Goal: Check status: Check status

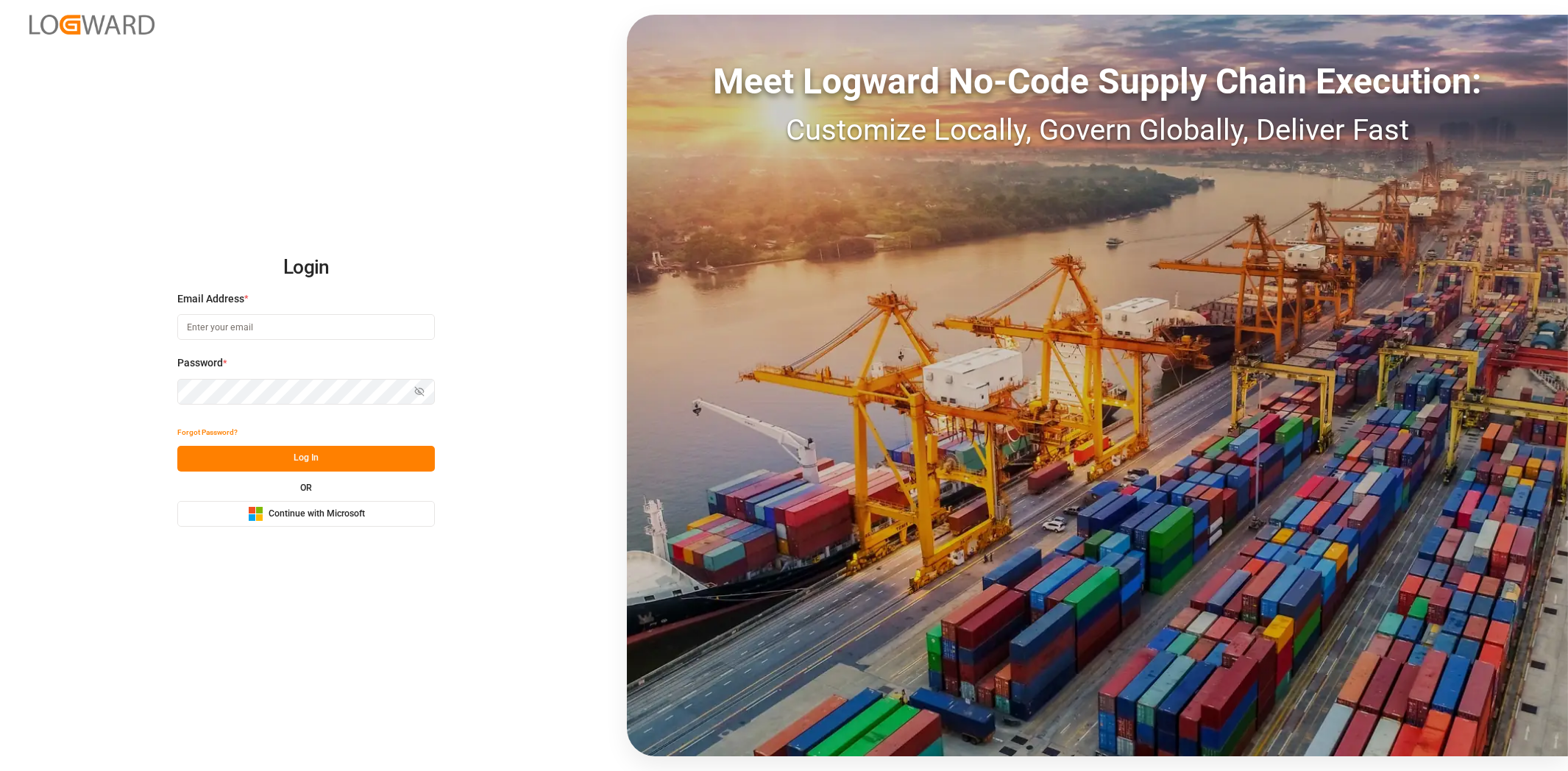
click at [333, 510] on span "Continue with Microsoft" at bounding box center [317, 514] width 97 height 13
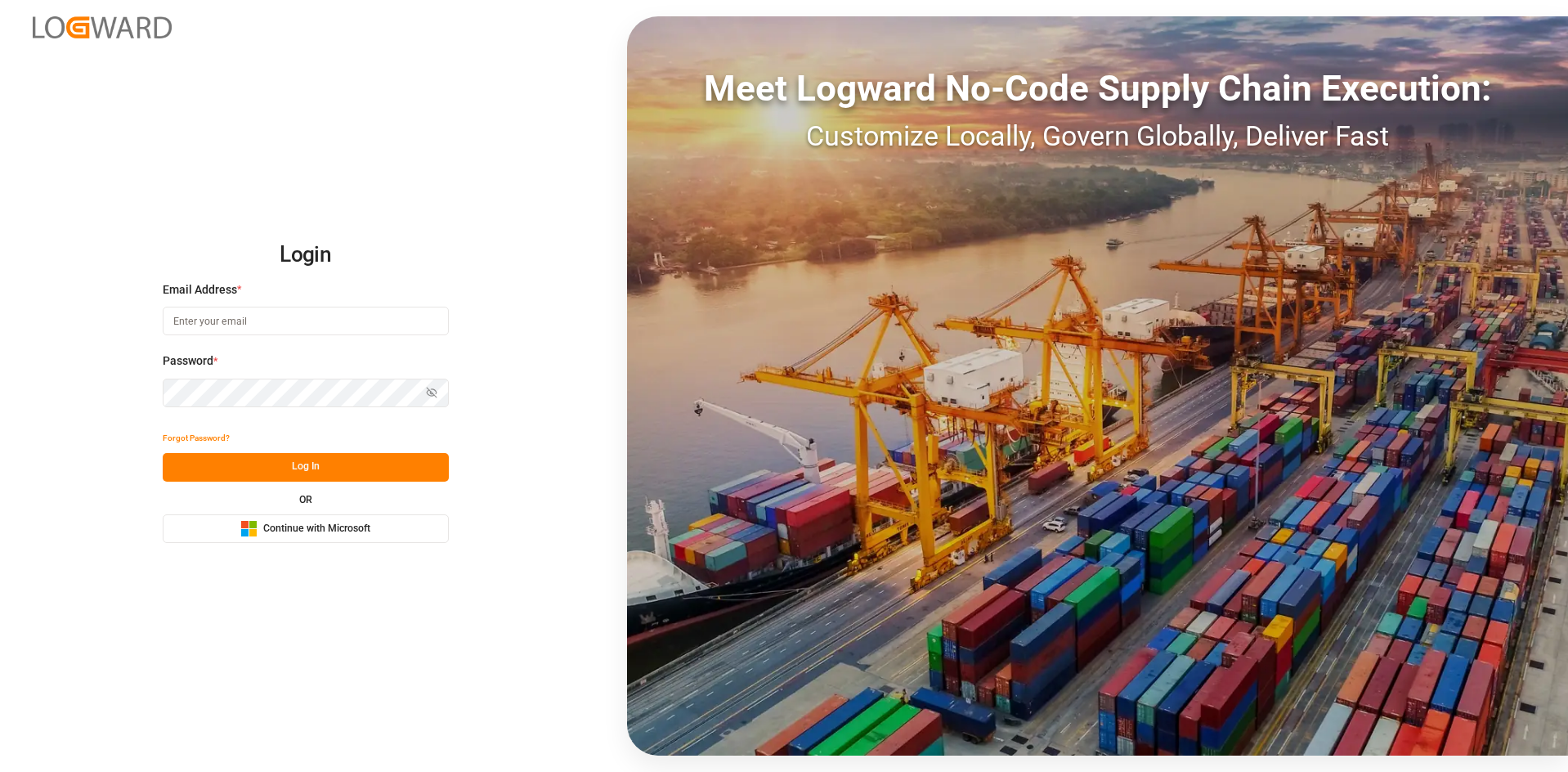
click at [303, 532] on span "Continue with Microsoft" at bounding box center [317, 529] width 107 height 15
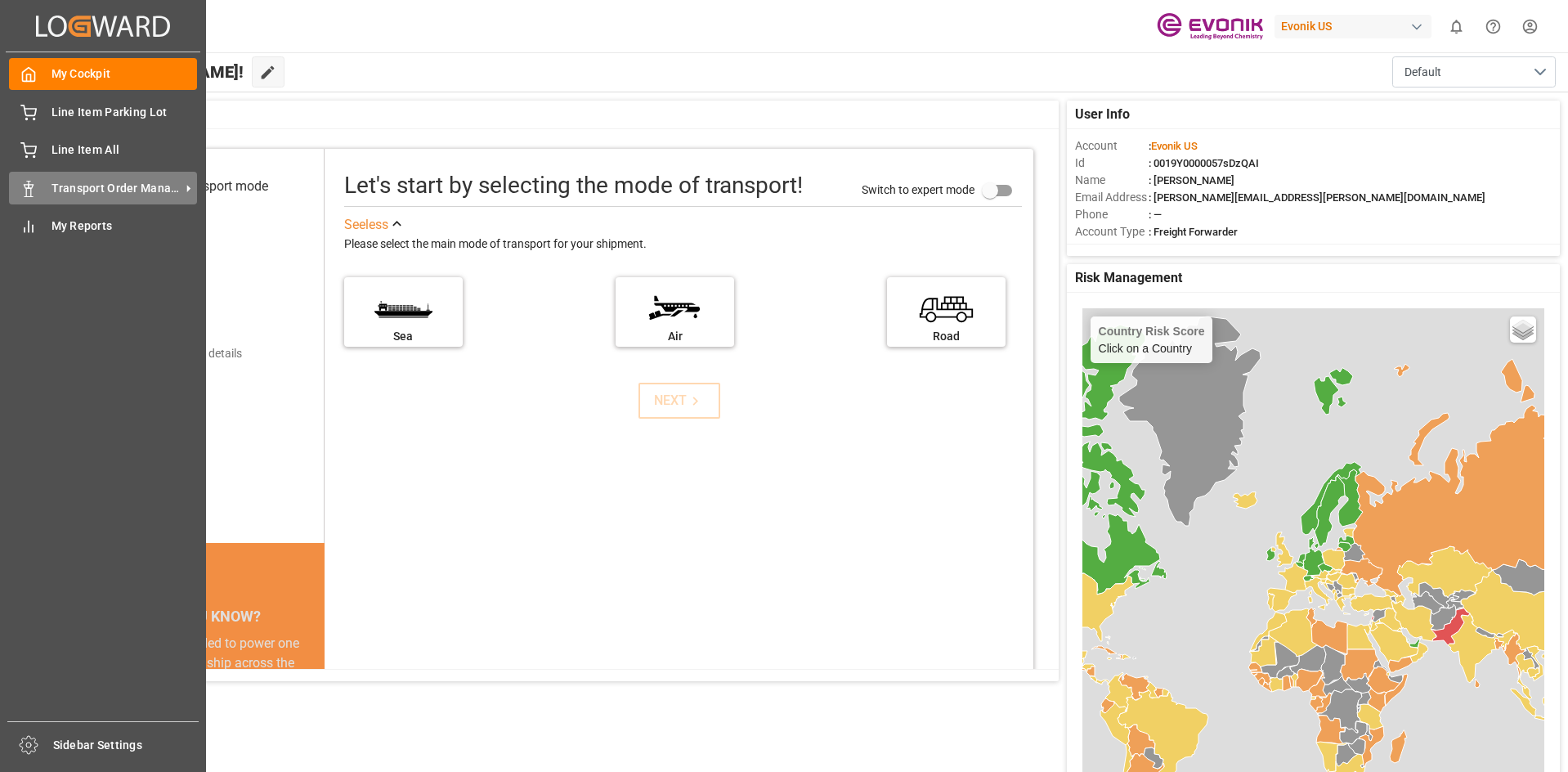
click at [78, 180] on span "Transport Order Management" at bounding box center [116, 189] width 130 height 17
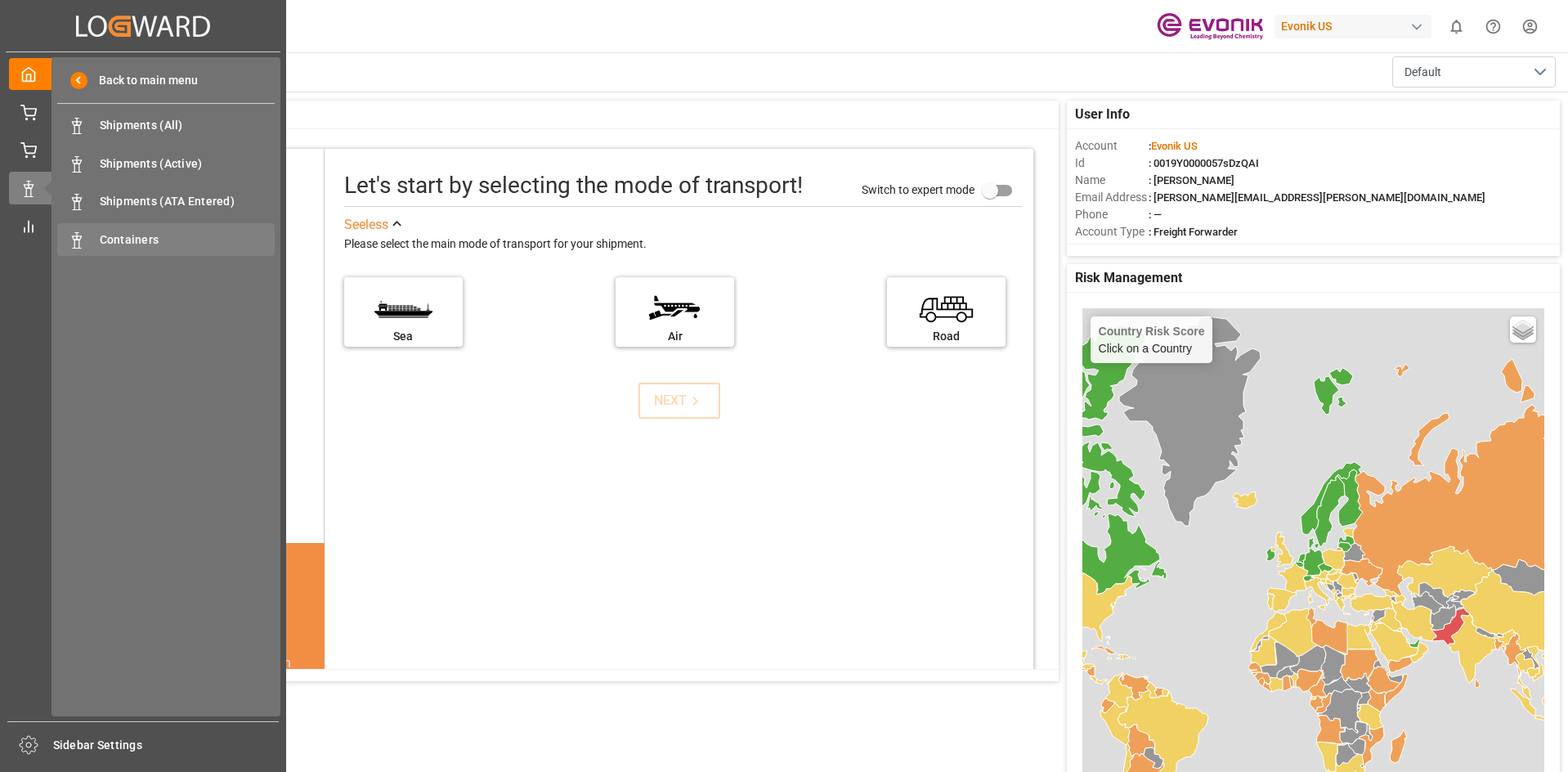
click at [139, 241] on span "Containers" at bounding box center [188, 240] width 176 height 17
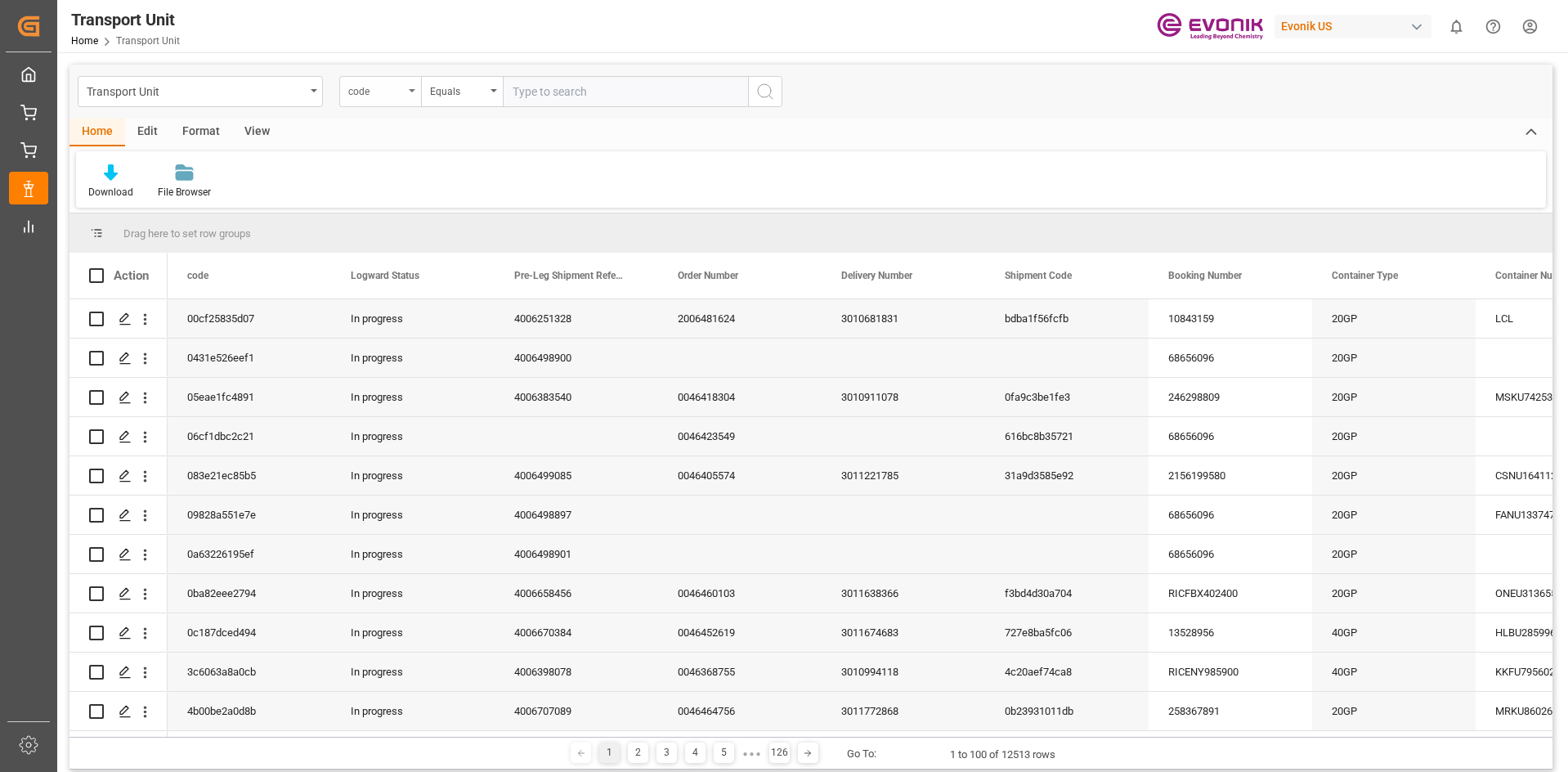
click at [411, 98] on div "code" at bounding box center [380, 91] width 82 height 31
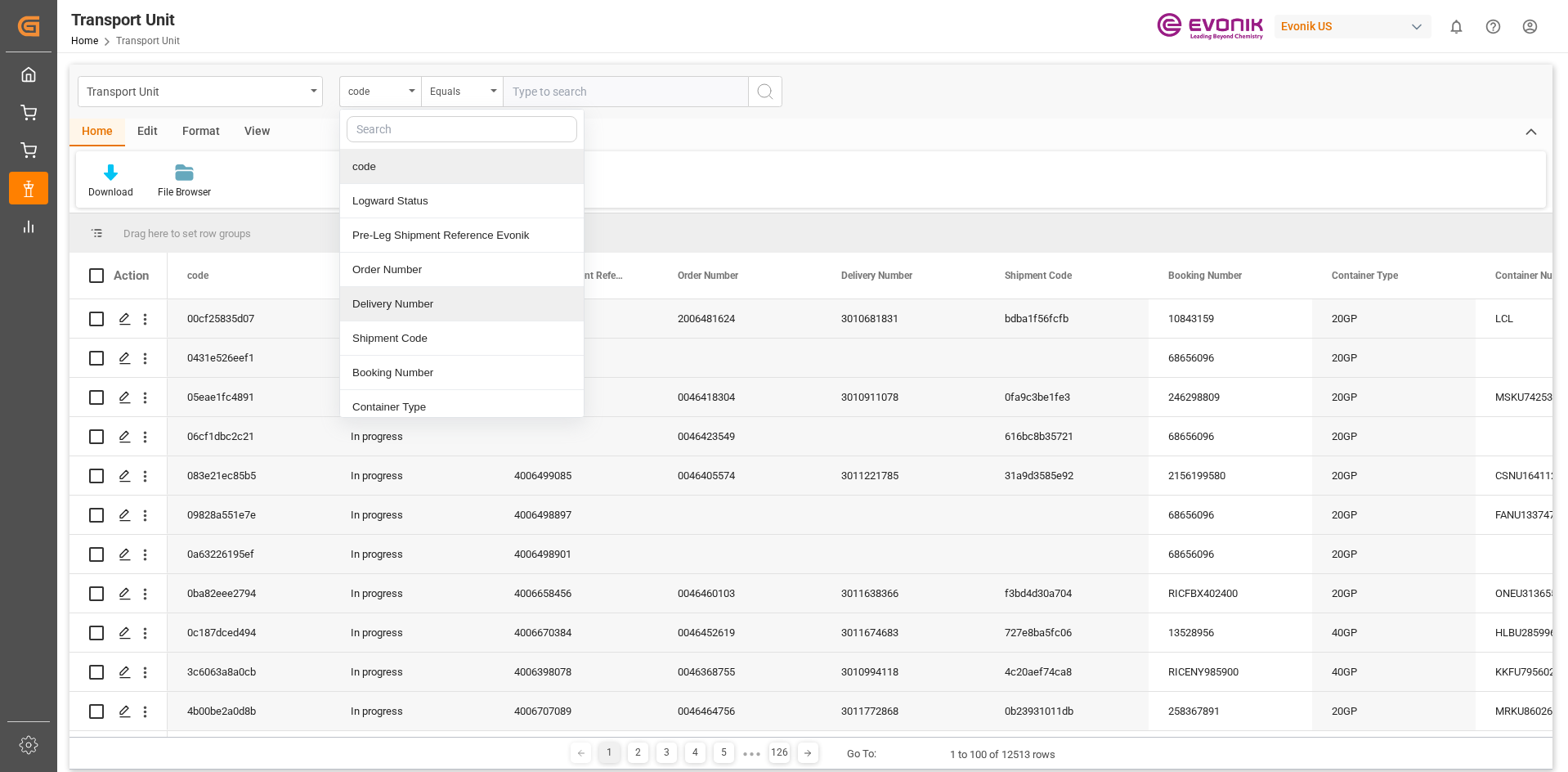
scroll to position [164, 0]
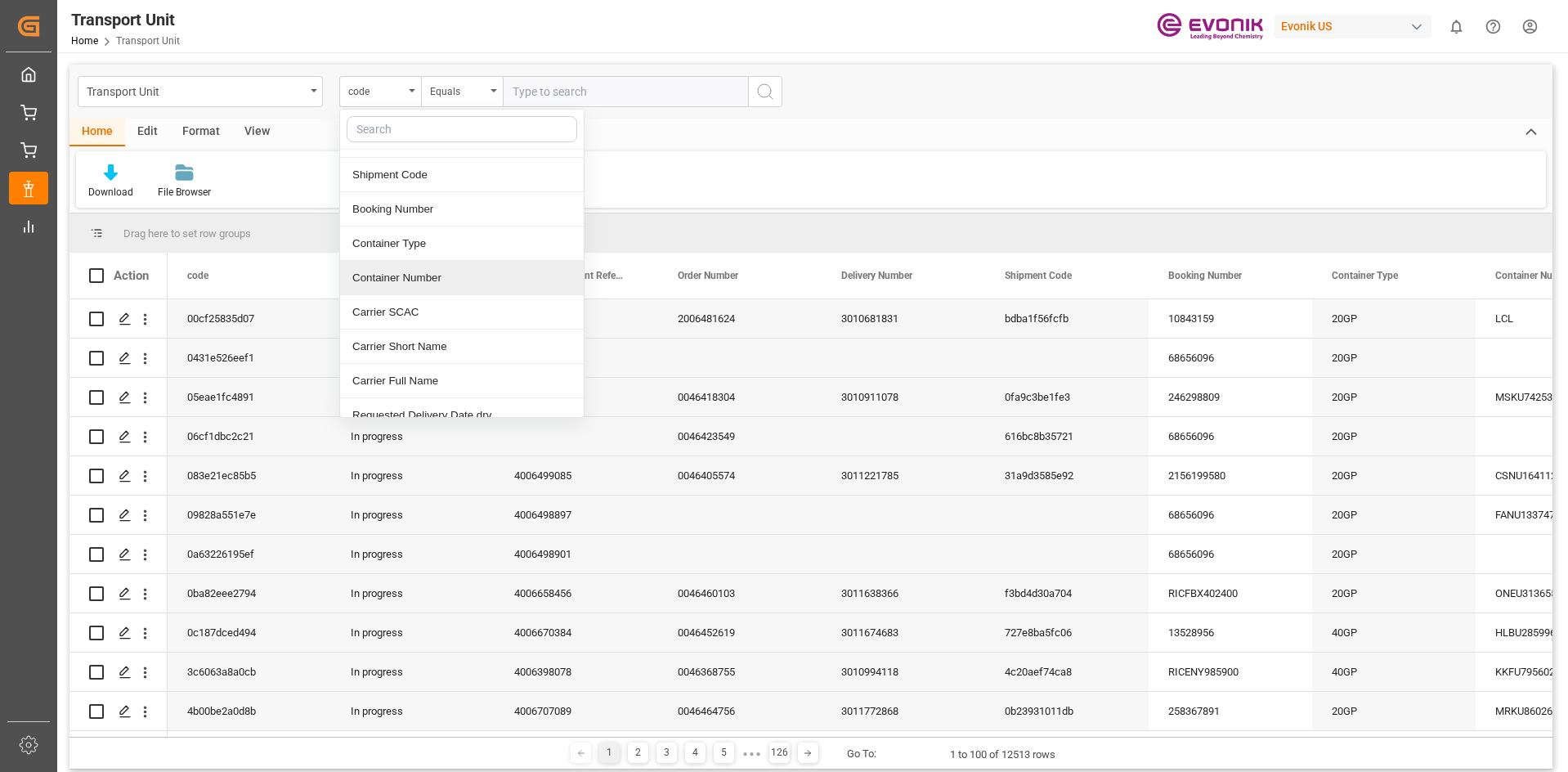
click at [414, 278] on div "Container Number" at bounding box center [462, 278] width 244 height 34
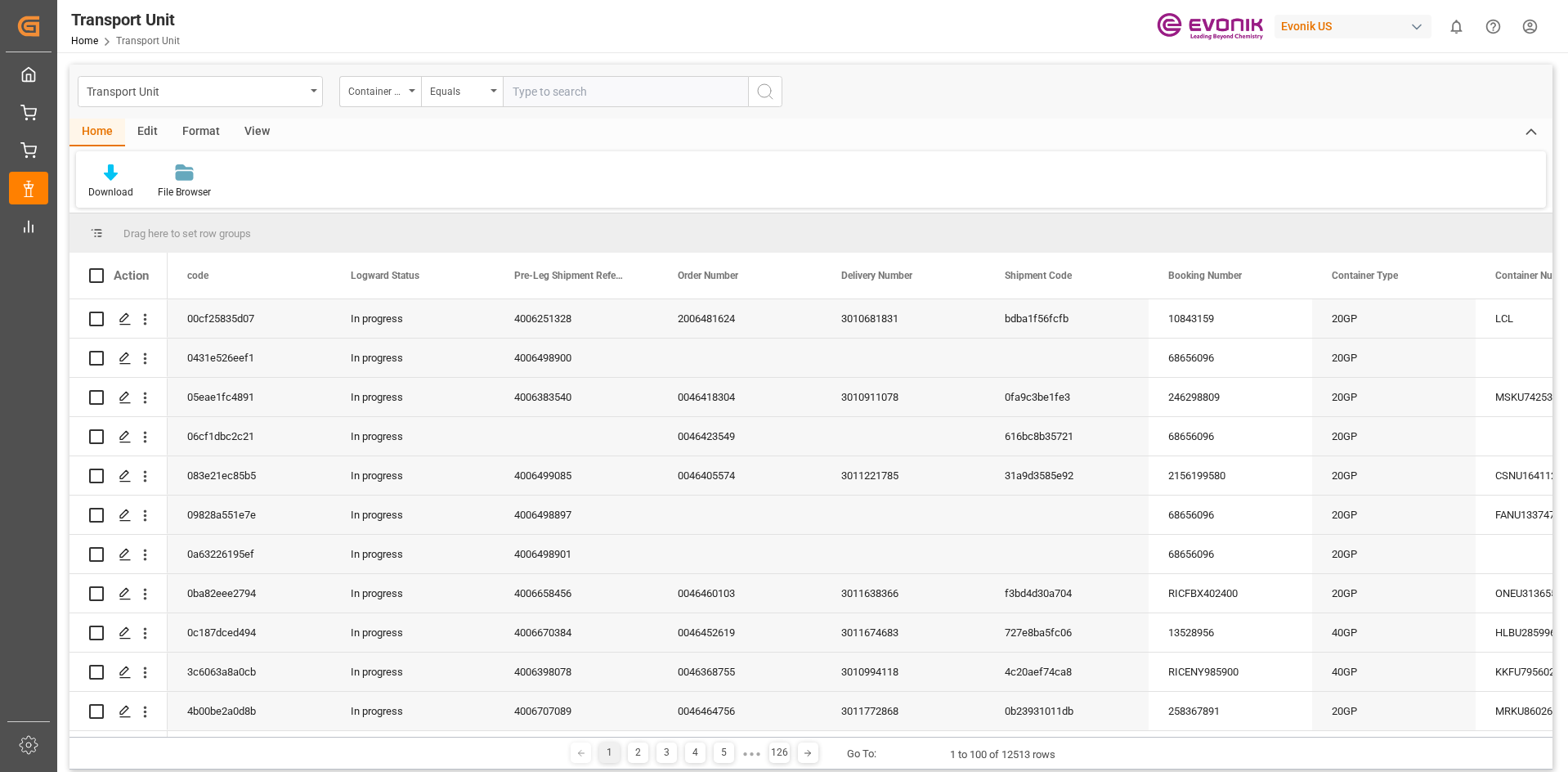
click at [564, 94] on input "text" at bounding box center [626, 91] width 246 height 31
paste input "FETU8715883"
type input "FETU8715883"
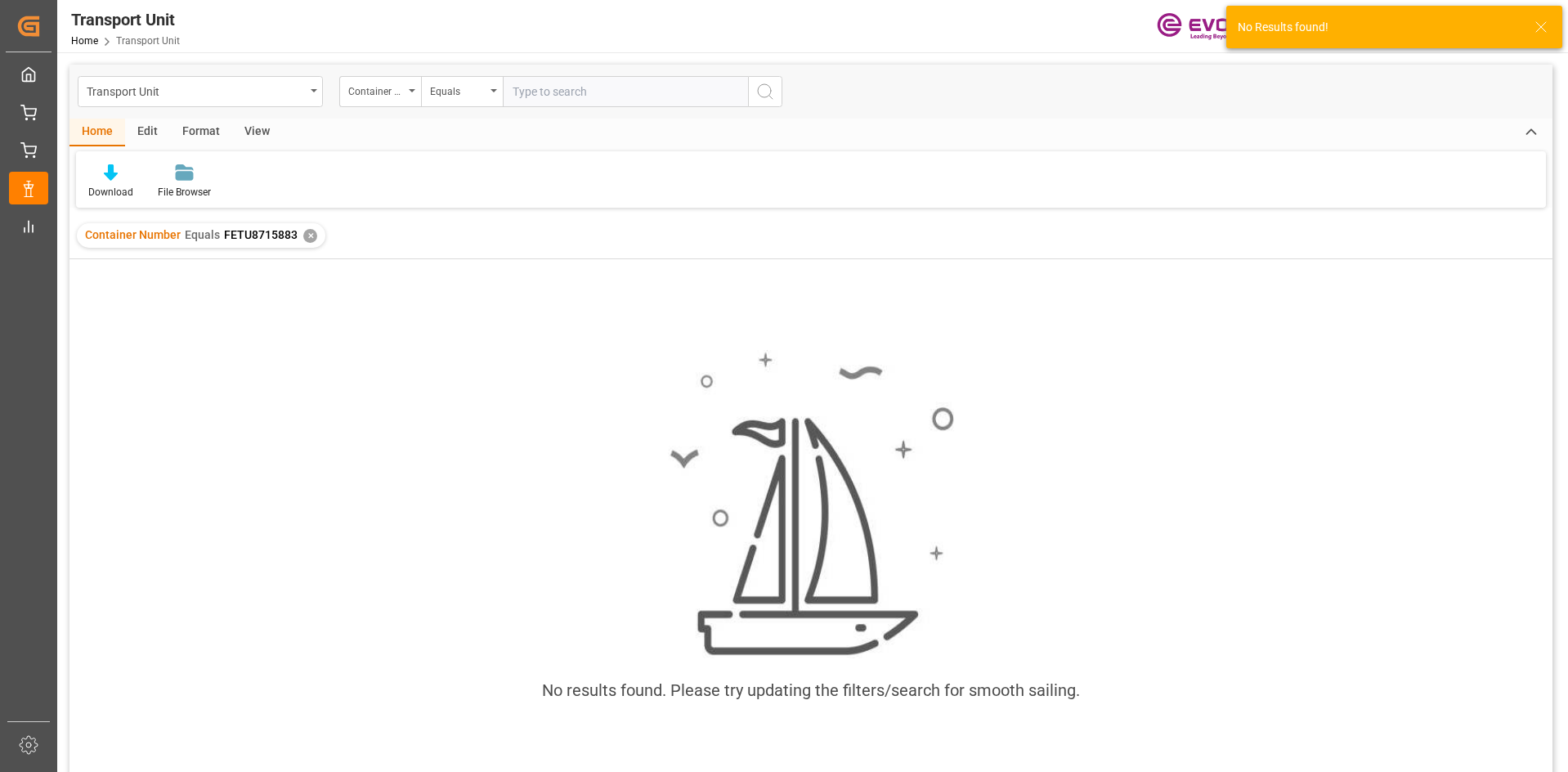
click at [680, 179] on div "Download File Browser" at bounding box center [811, 179] width 1470 height 56
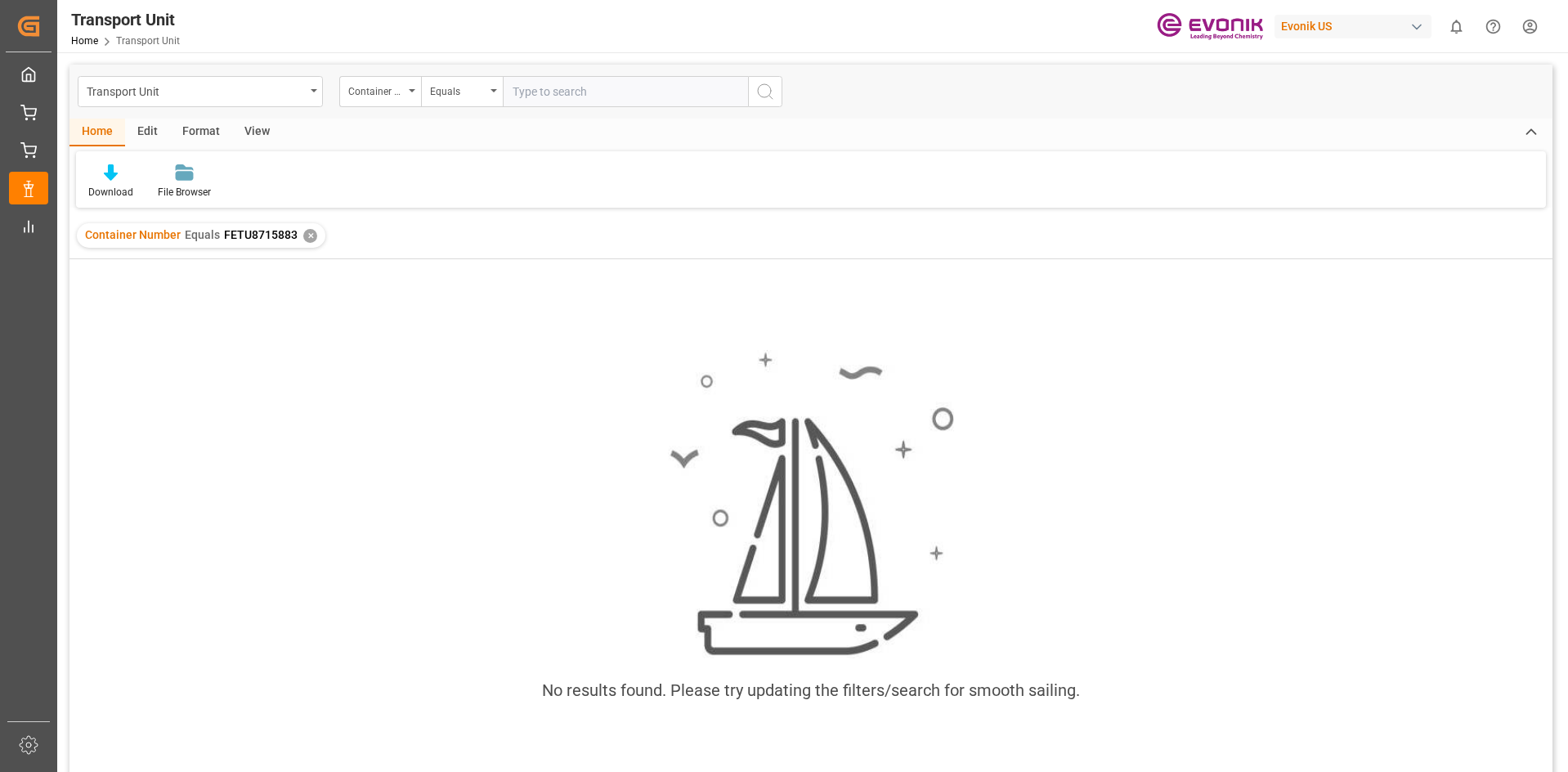
click at [310, 235] on div "✕" at bounding box center [310, 235] width 14 height 14
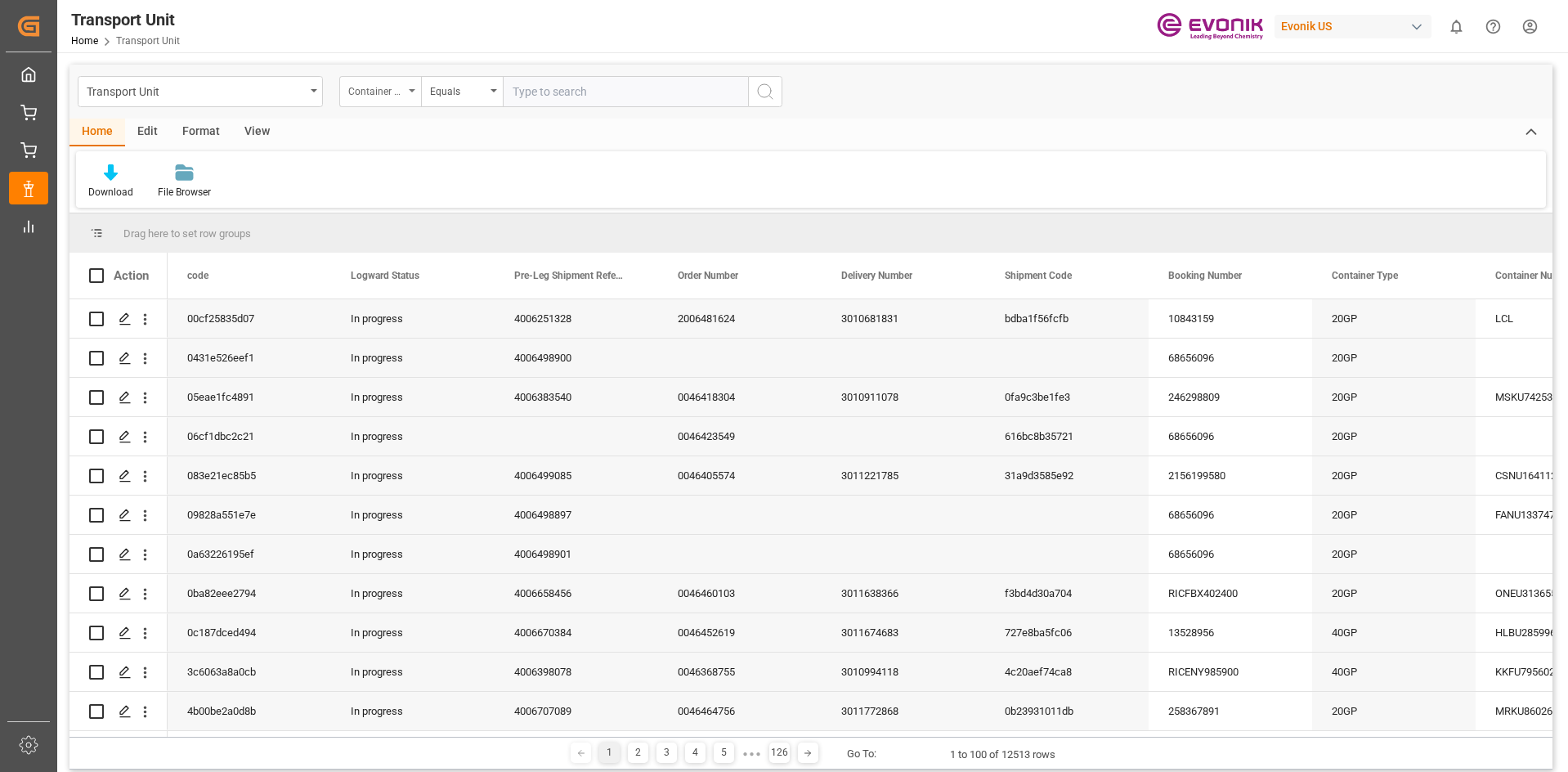
click at [411, 96] on div "Container Number" at bounding box center [380, 91] width 82 height 31
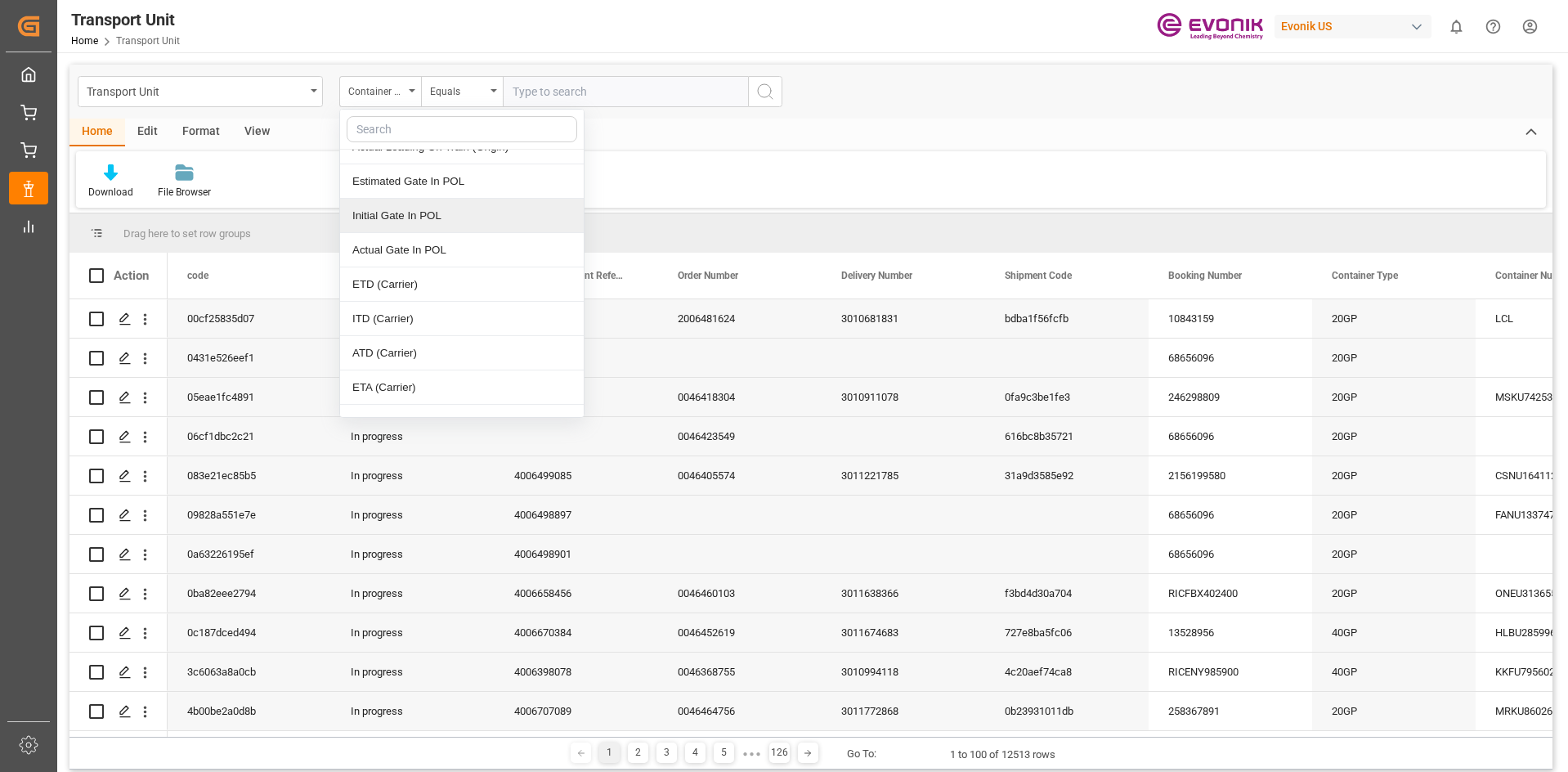
scroll to position [818, 0]
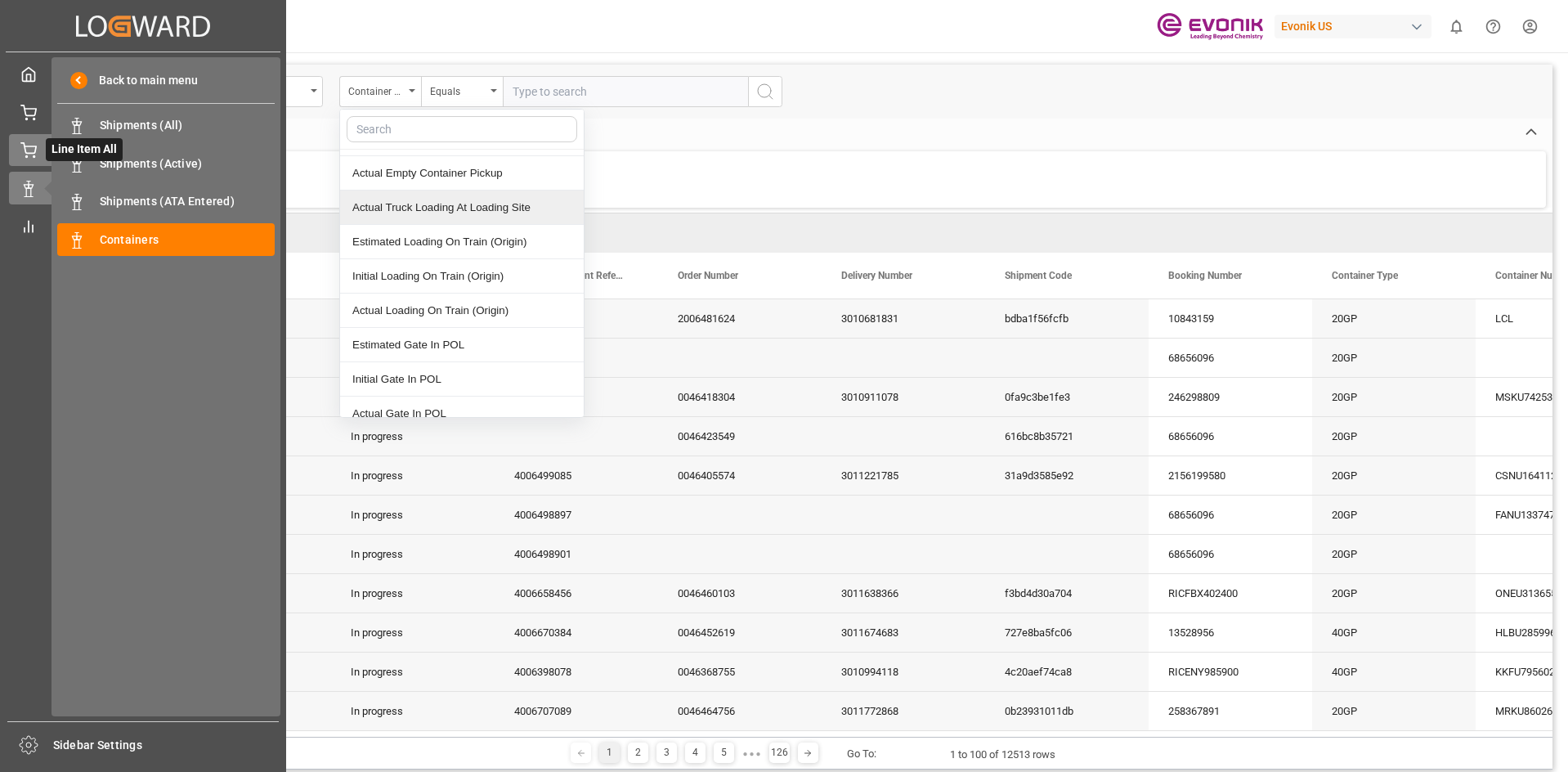
click at [27, 155] on icon at bounding box center [28, 150] width 16 height 16
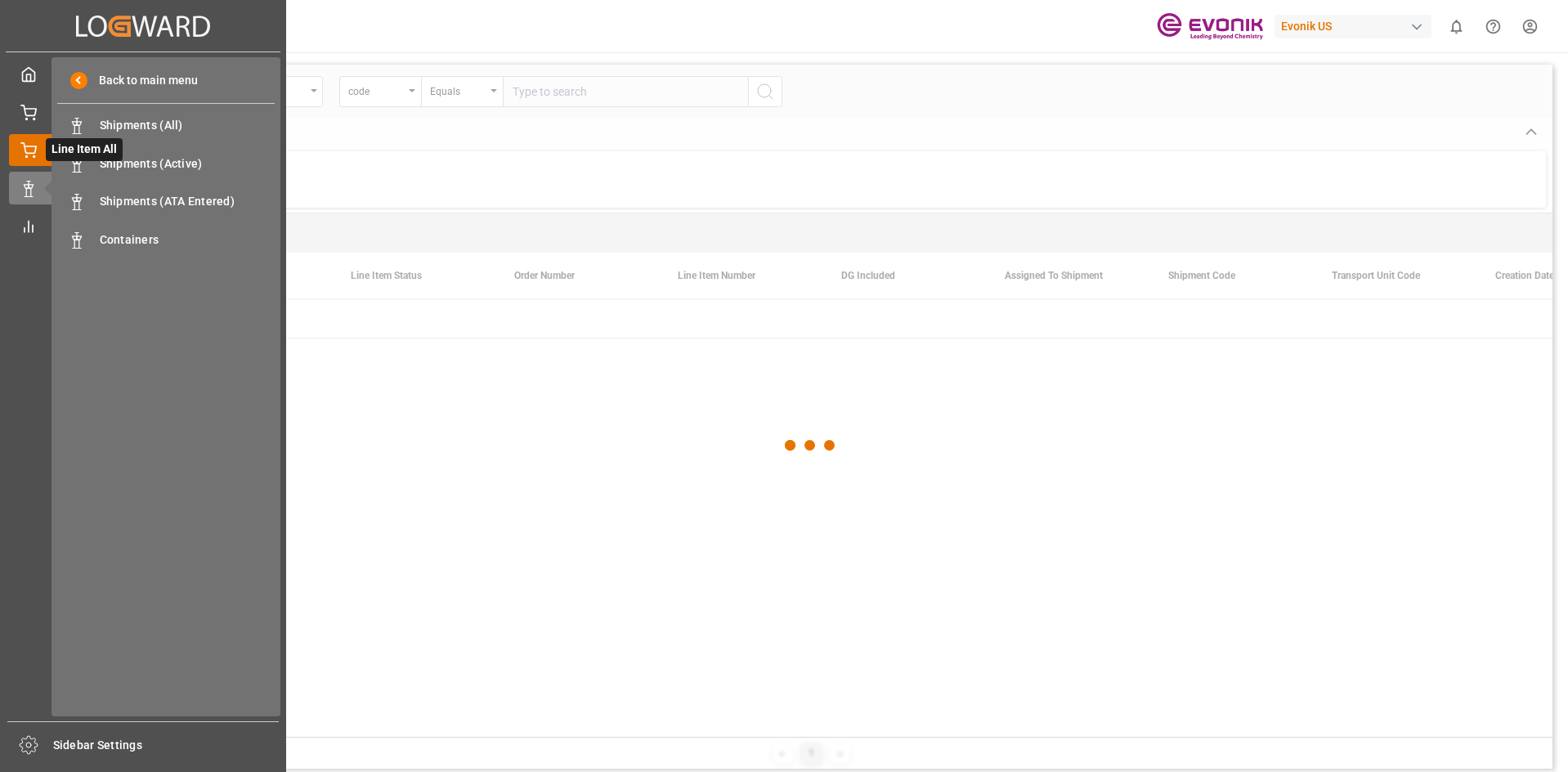
click at [30, 156] on icon at bounding box center [28, 150] width 16 height 16
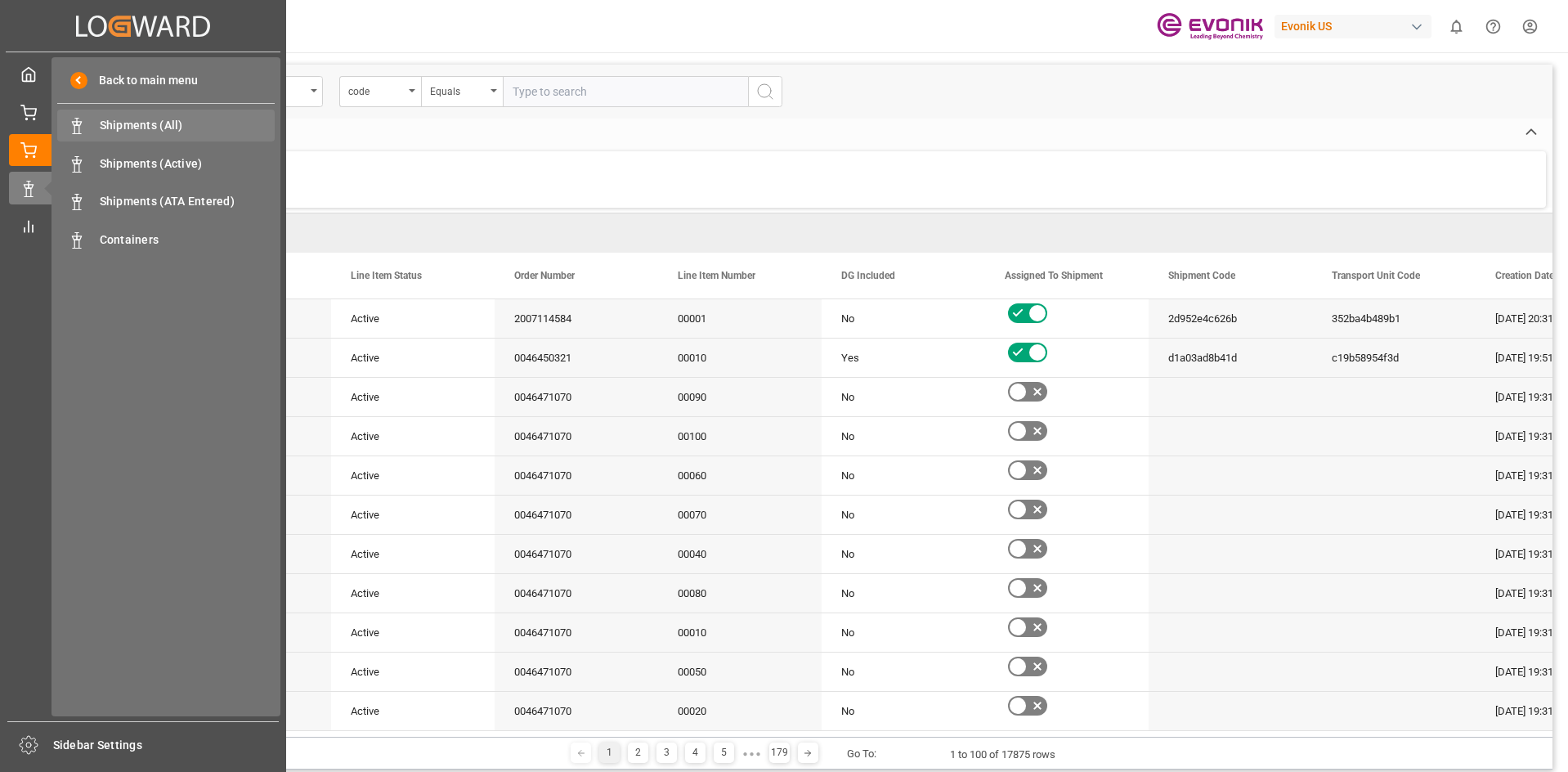
click at [126, 129] on span "Shipments (All)" at bounding box center [188, 125] width 176 height 17
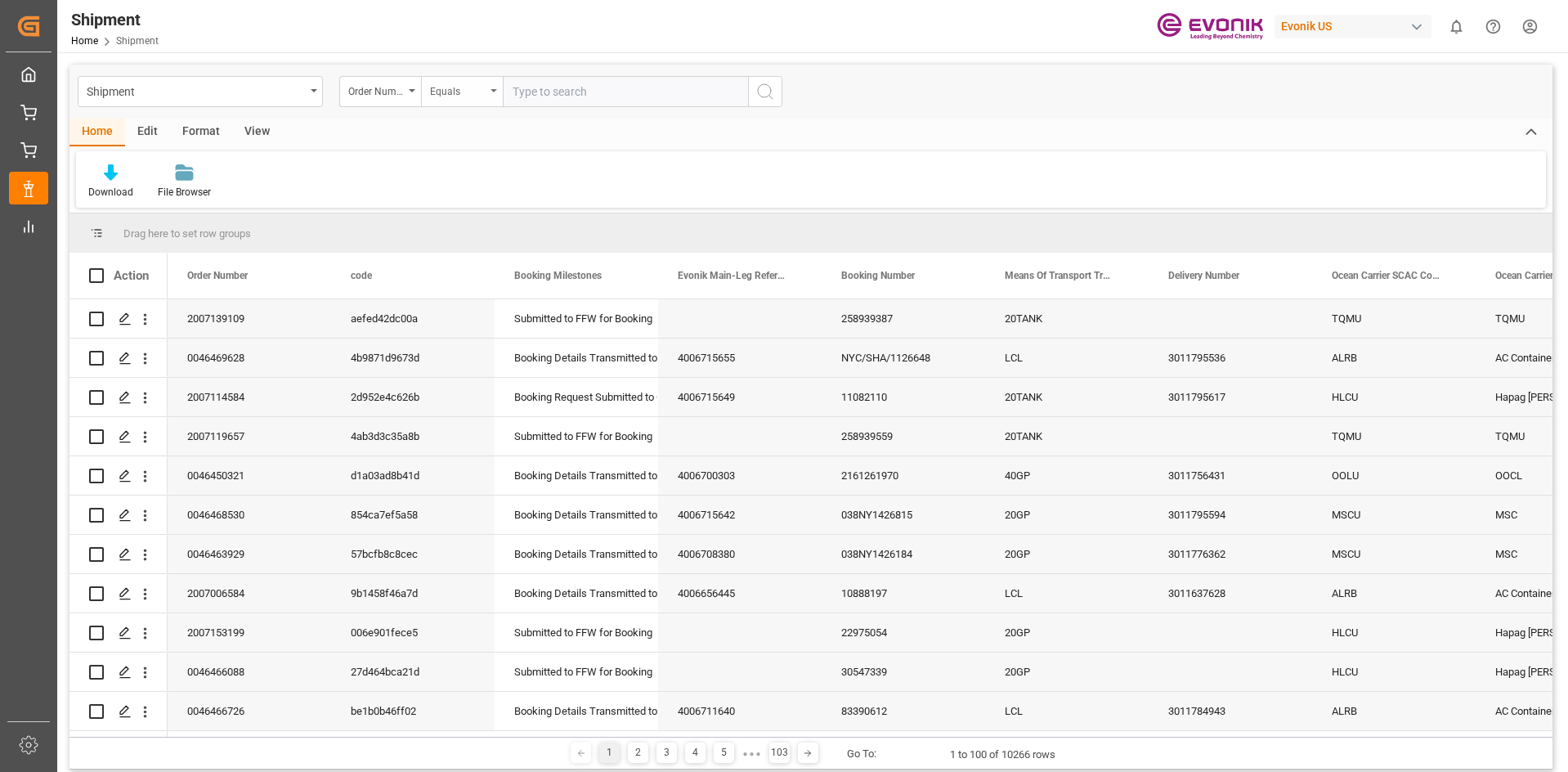
click at [423, 92] on div "Equals" at bounding box center [462, 91] width 82 height 31
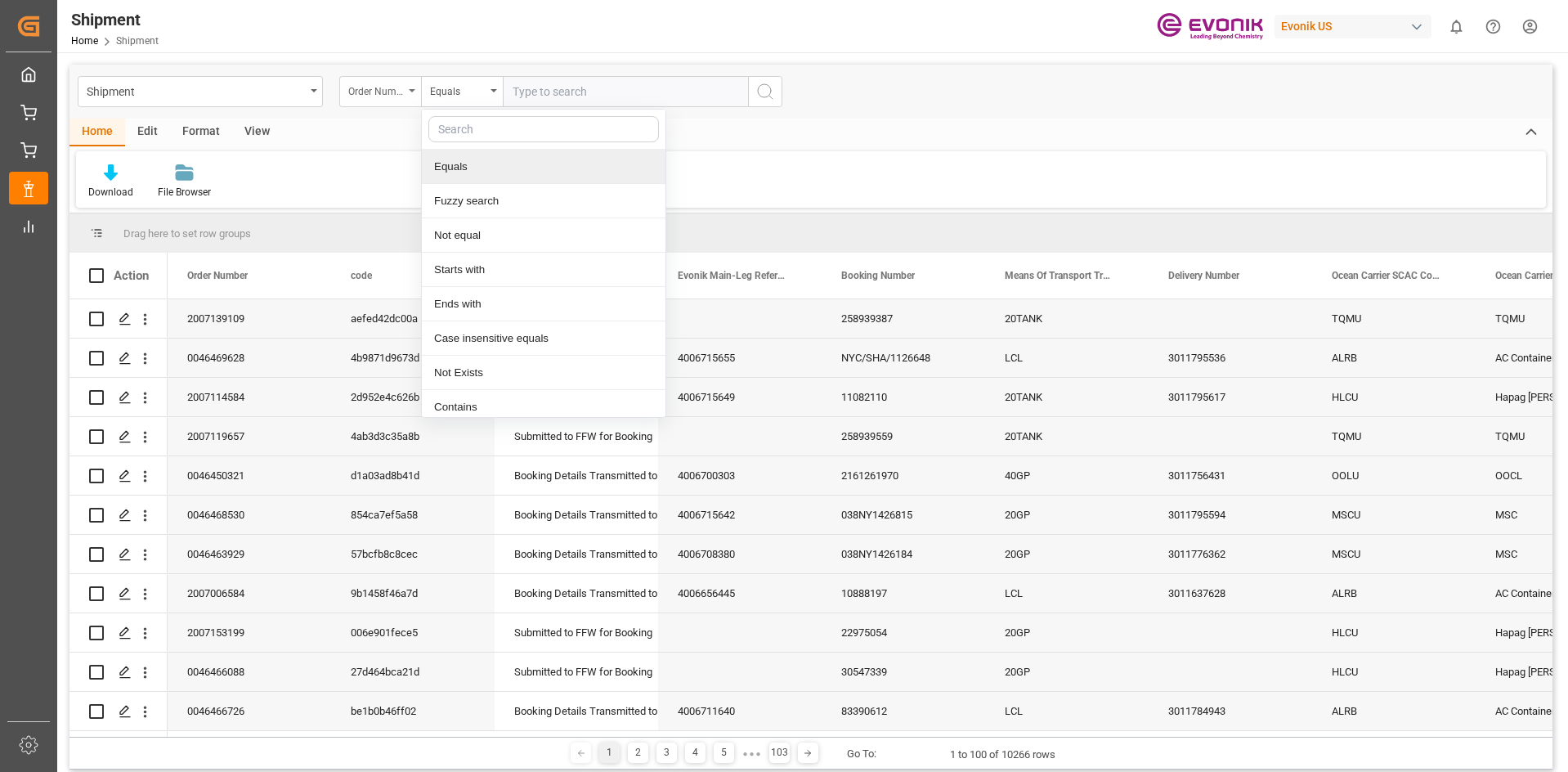
click at [416, 91] on div "Order Number" at bounding box center [380, 91] width 82 height 31
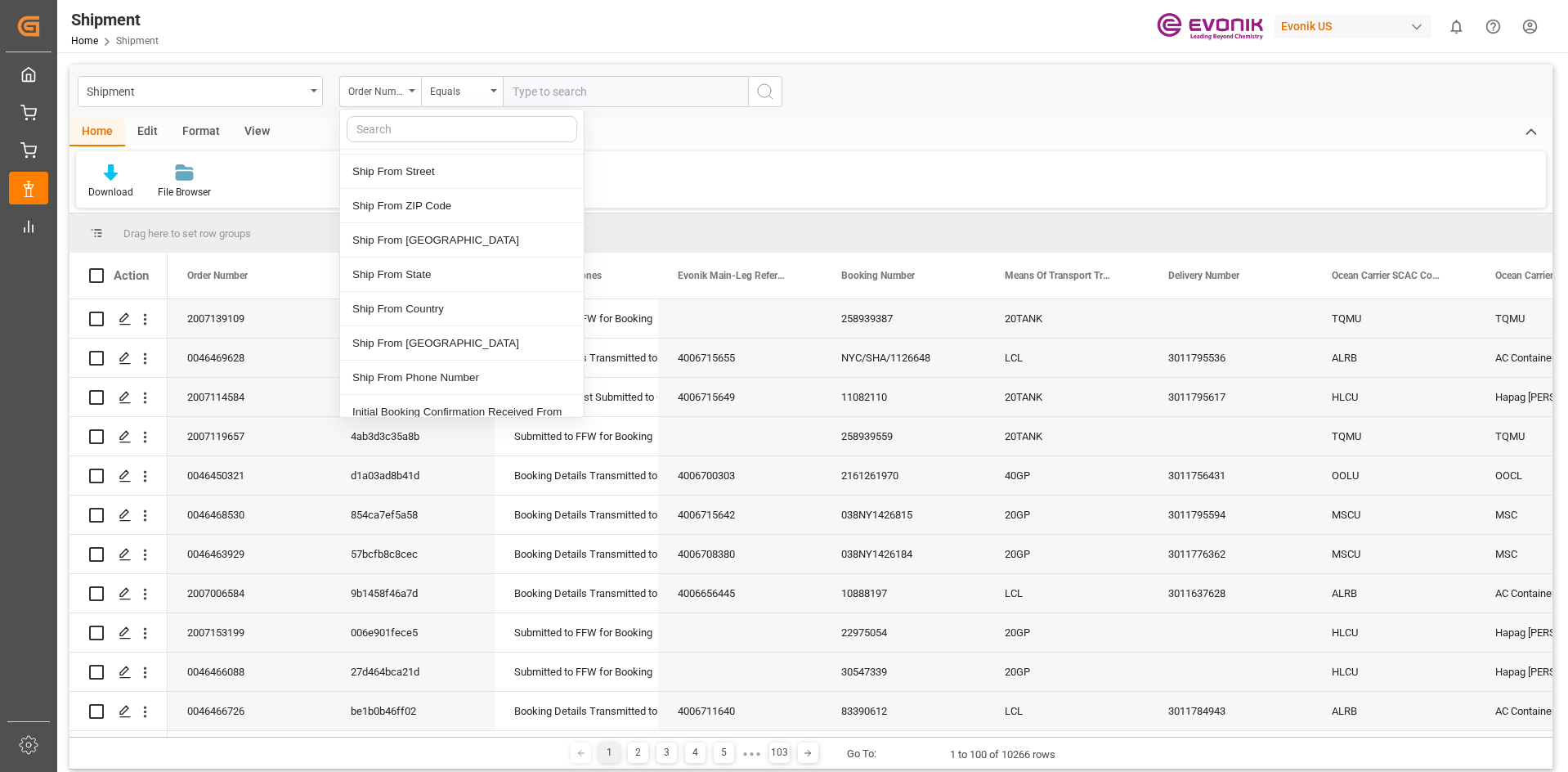
scroll to position [1636, 0]
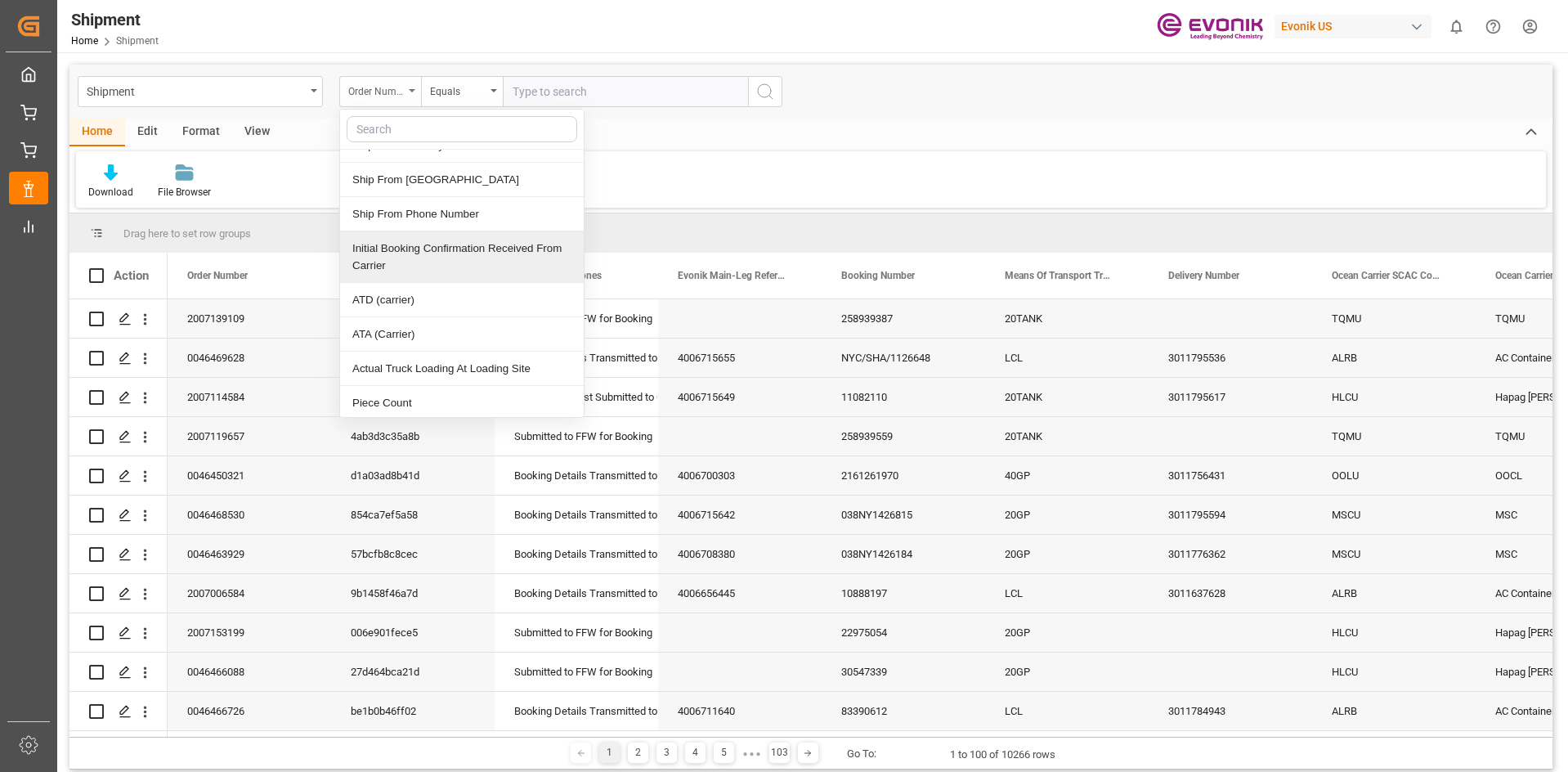
click at [391, 86] on div "Order Number" at bounding box center [376, 90] width 55 height 19
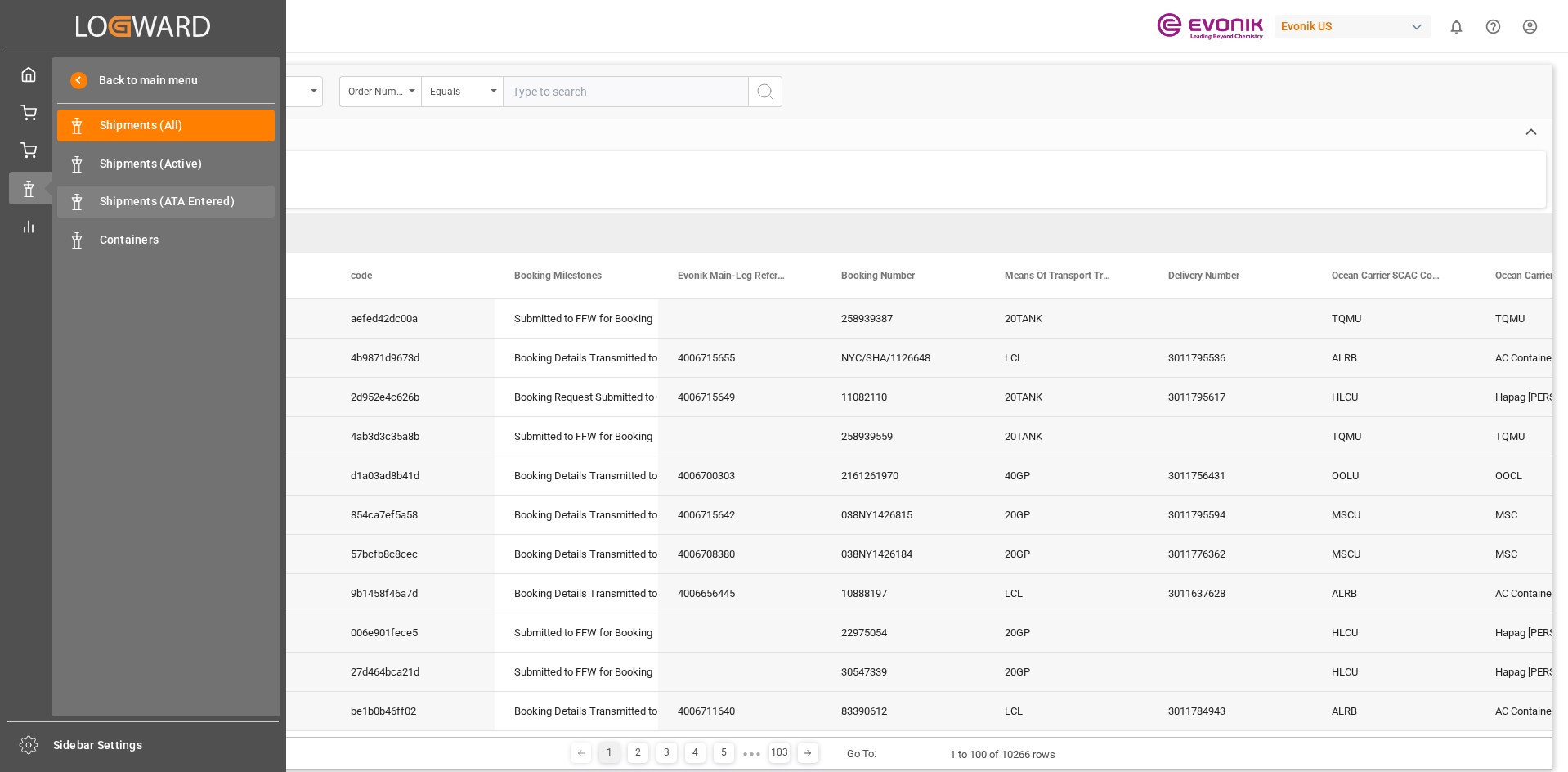
click at [137, 205] on span "Shipments (ATA Entered)" at bounding box center [188, 201] width 176 height 17
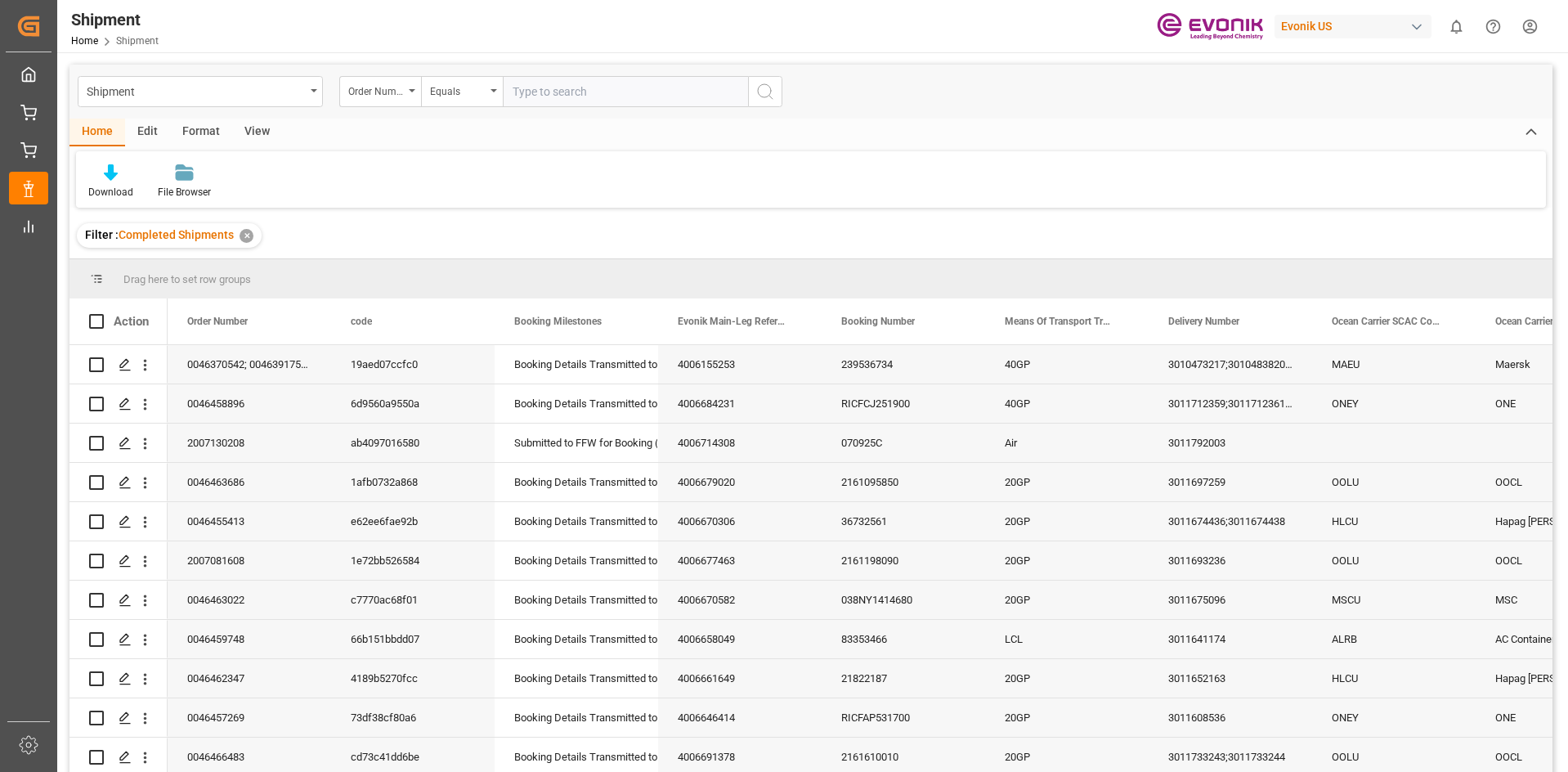
click at [244, 239] on div "✕" at bounding box center [246, 235] width 14 height 14
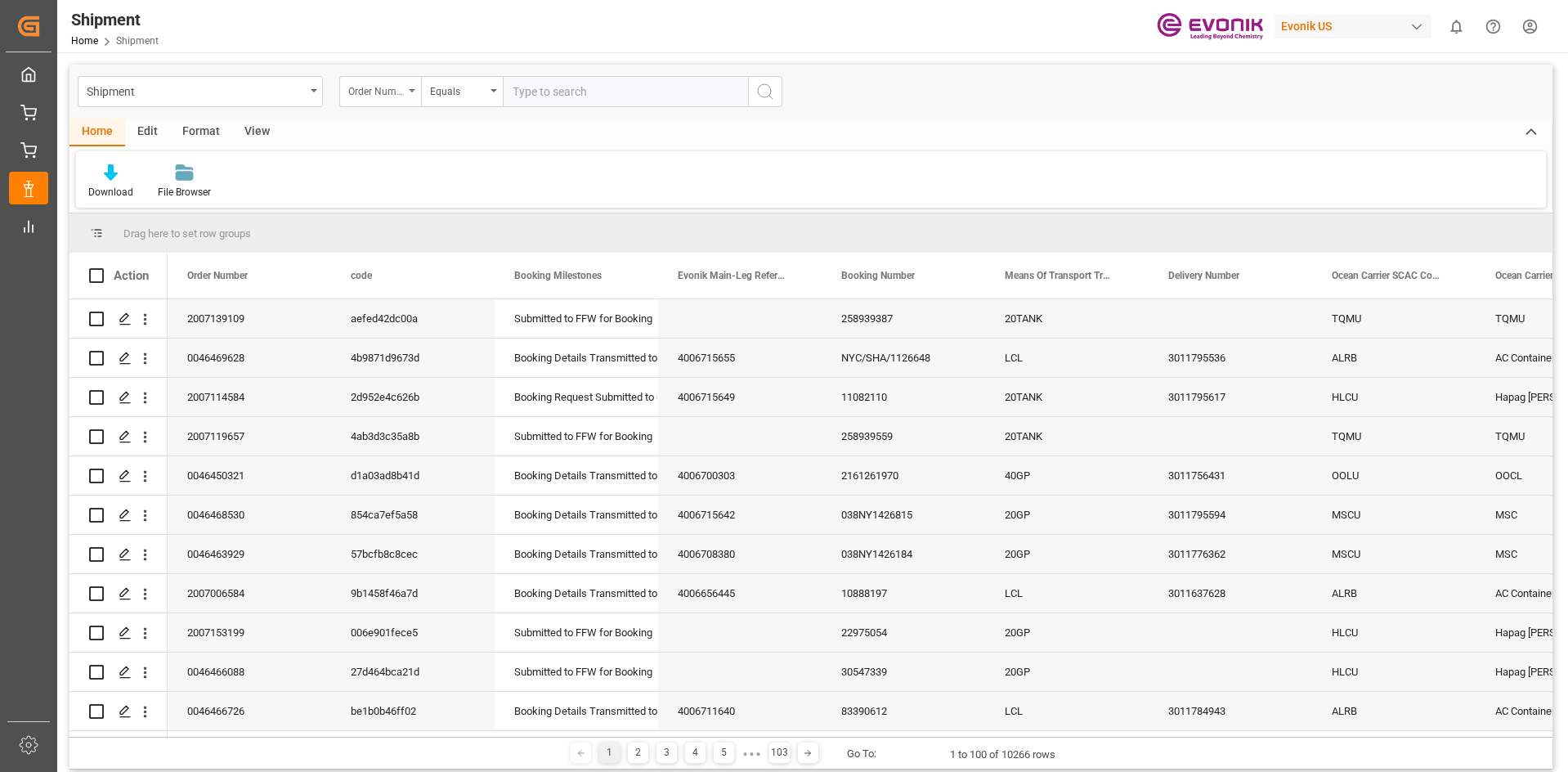
click at [416, 97] on div "Order Number" at bounding box center [380, 91] width 82 height 31
drag, startPoint x: 419, startPoint y: 138, endPoint x: 288, endPoint y: 103, distance: 135.6
click at [288, 103] on div "Shipment Order Number forwa No Item Equals" at bounding box center [430, 91] width 705 height 31
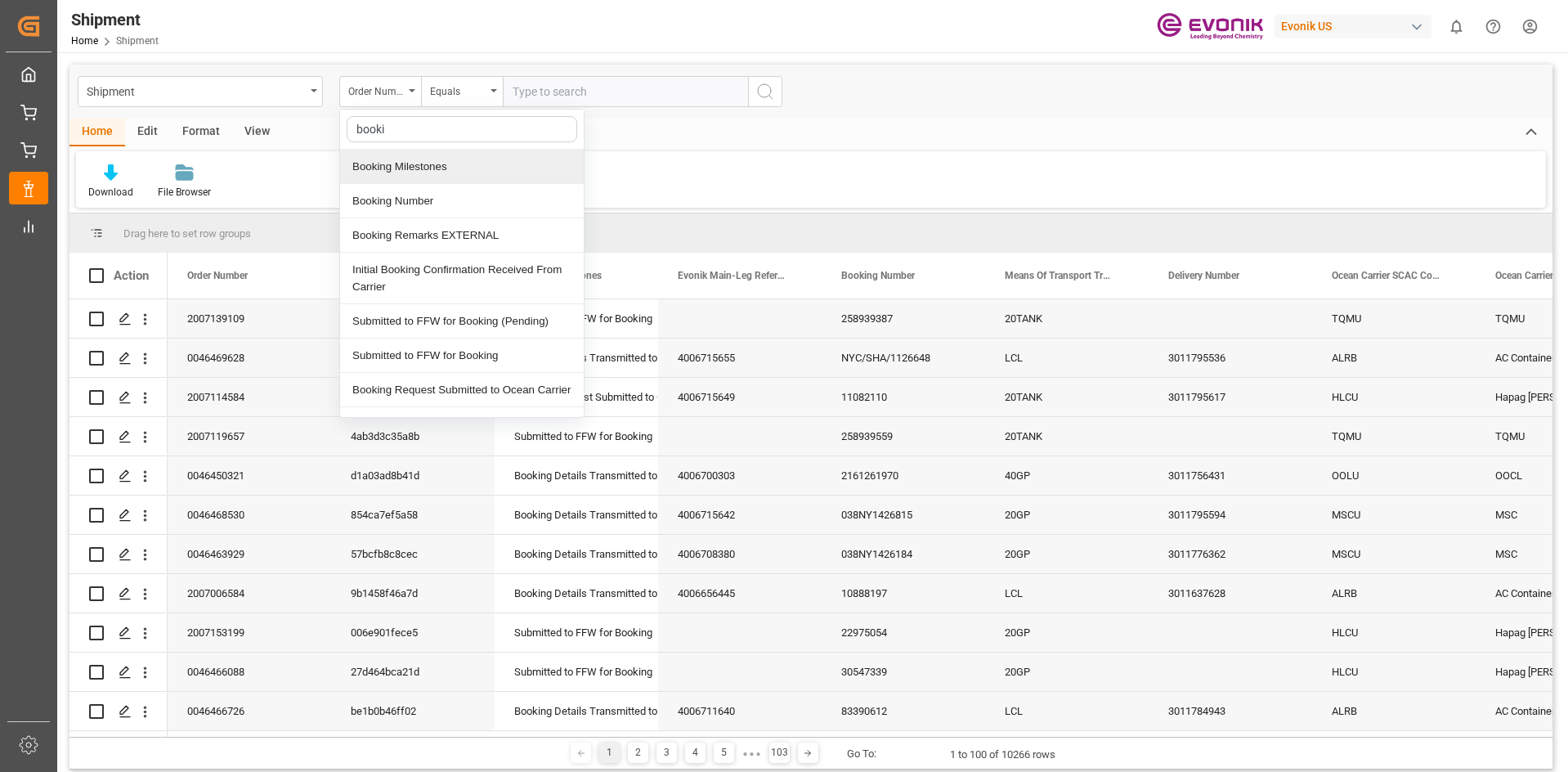
type input "bookin"
click at [401, 202] on div "Booking Number" at bounding box center [462, 201] width 244 height 34
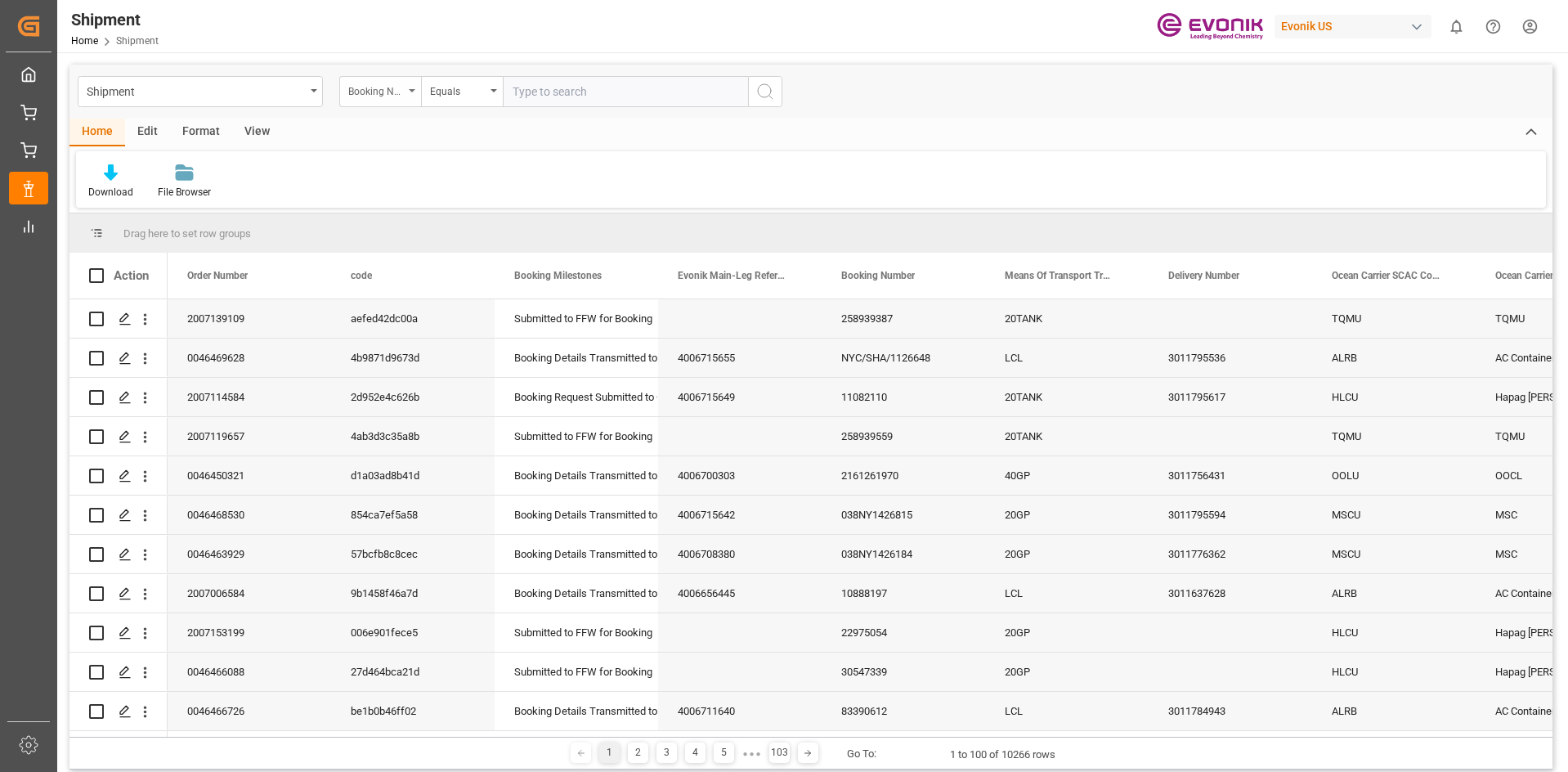
click at [408, 97] on div "Booking Number" at bounding box center [380, 91] width 82 height 31
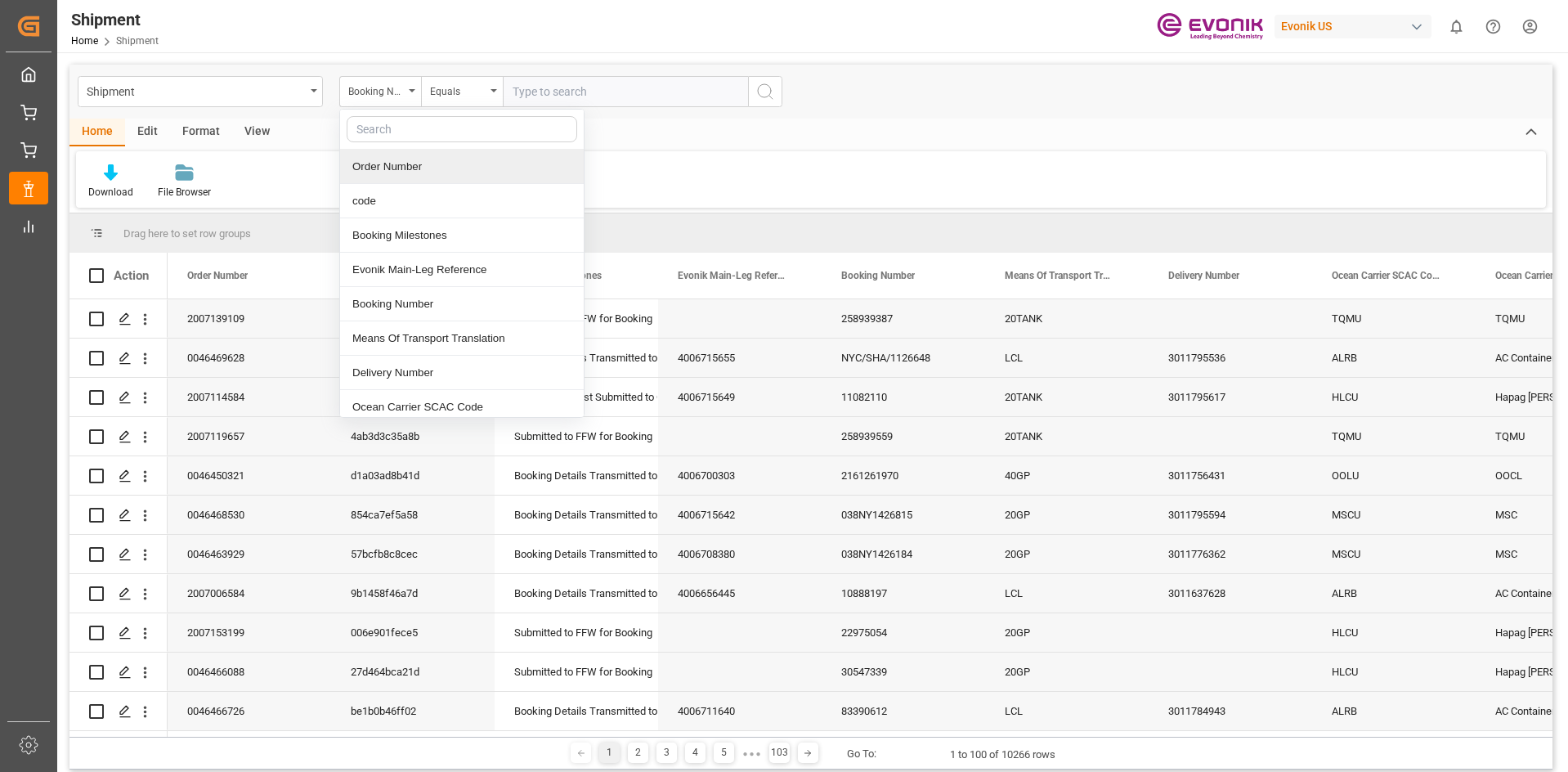
click at [414, 138] on input "text" at bounding box center [462, 129] width 230 height 26
click at [409, 298] on div "Booking Number" at bounding box center [462, 305] width 244 height 34
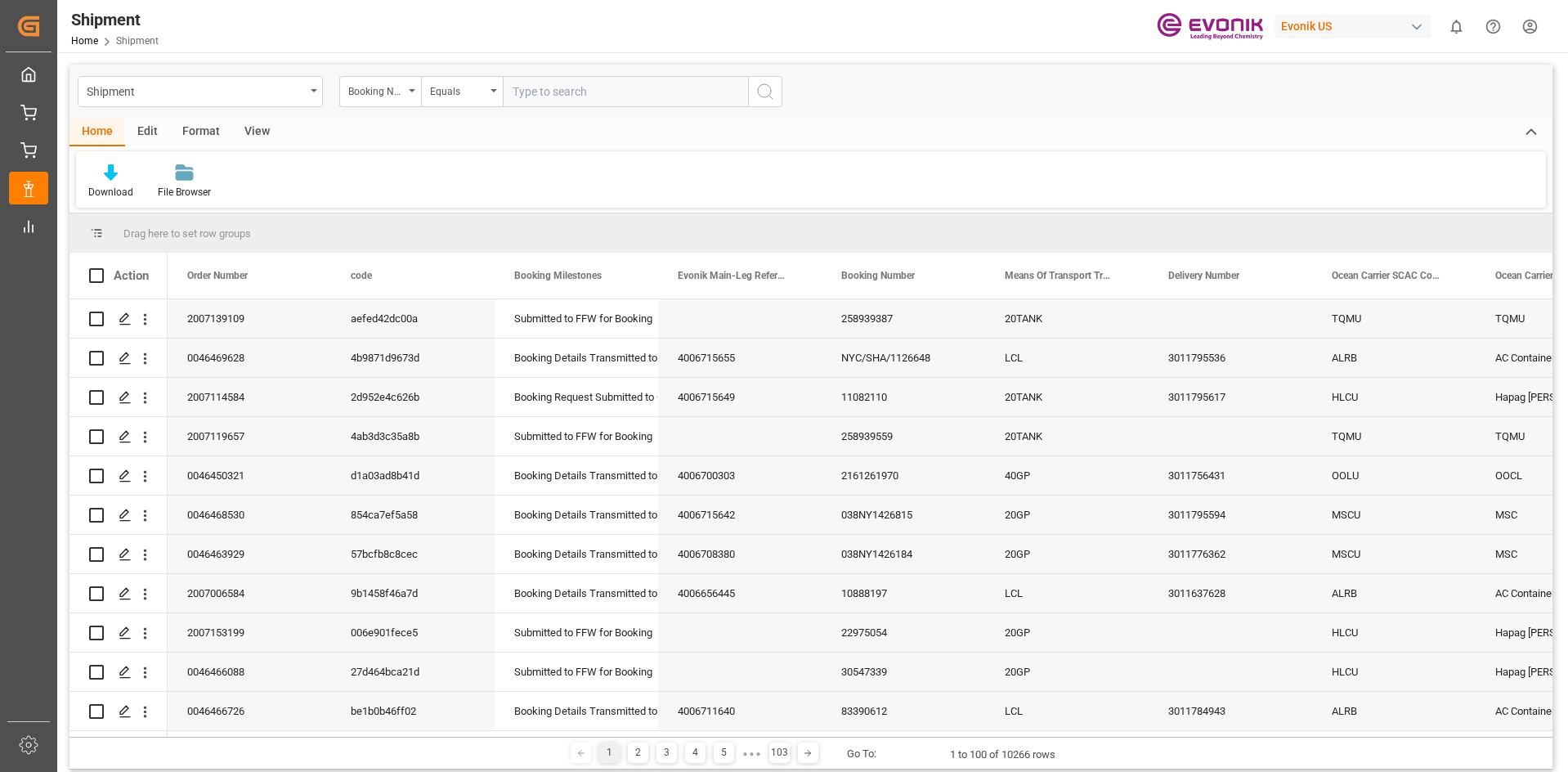
click at [587, 90] on input "text" at bounding box center [626, 91] width 246 height 31
paste input "258084386"
type input "258084386"
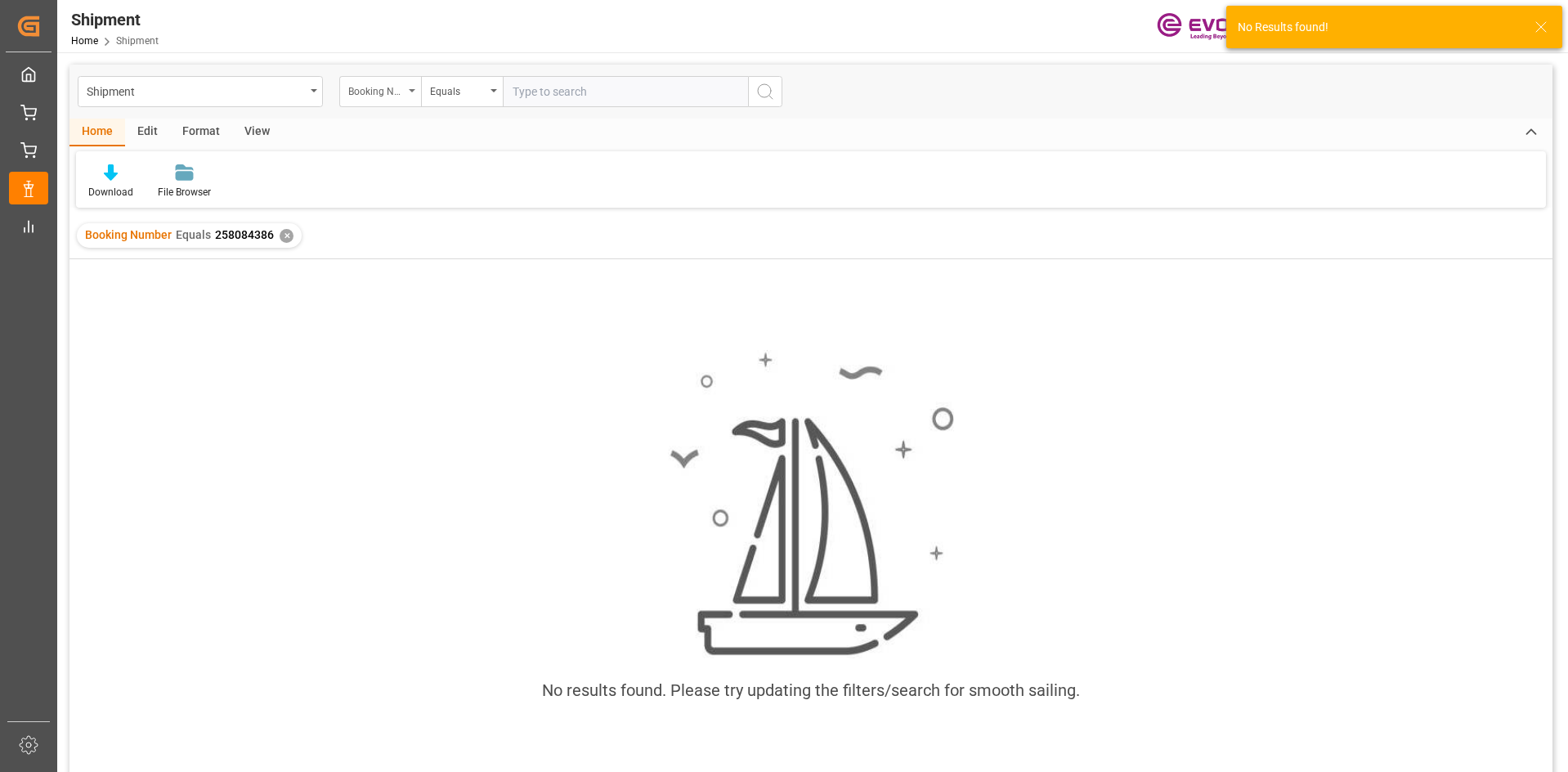
click at [412, 88] on div "Booking Number" at bounding box center [380, 91] width 82 height 31
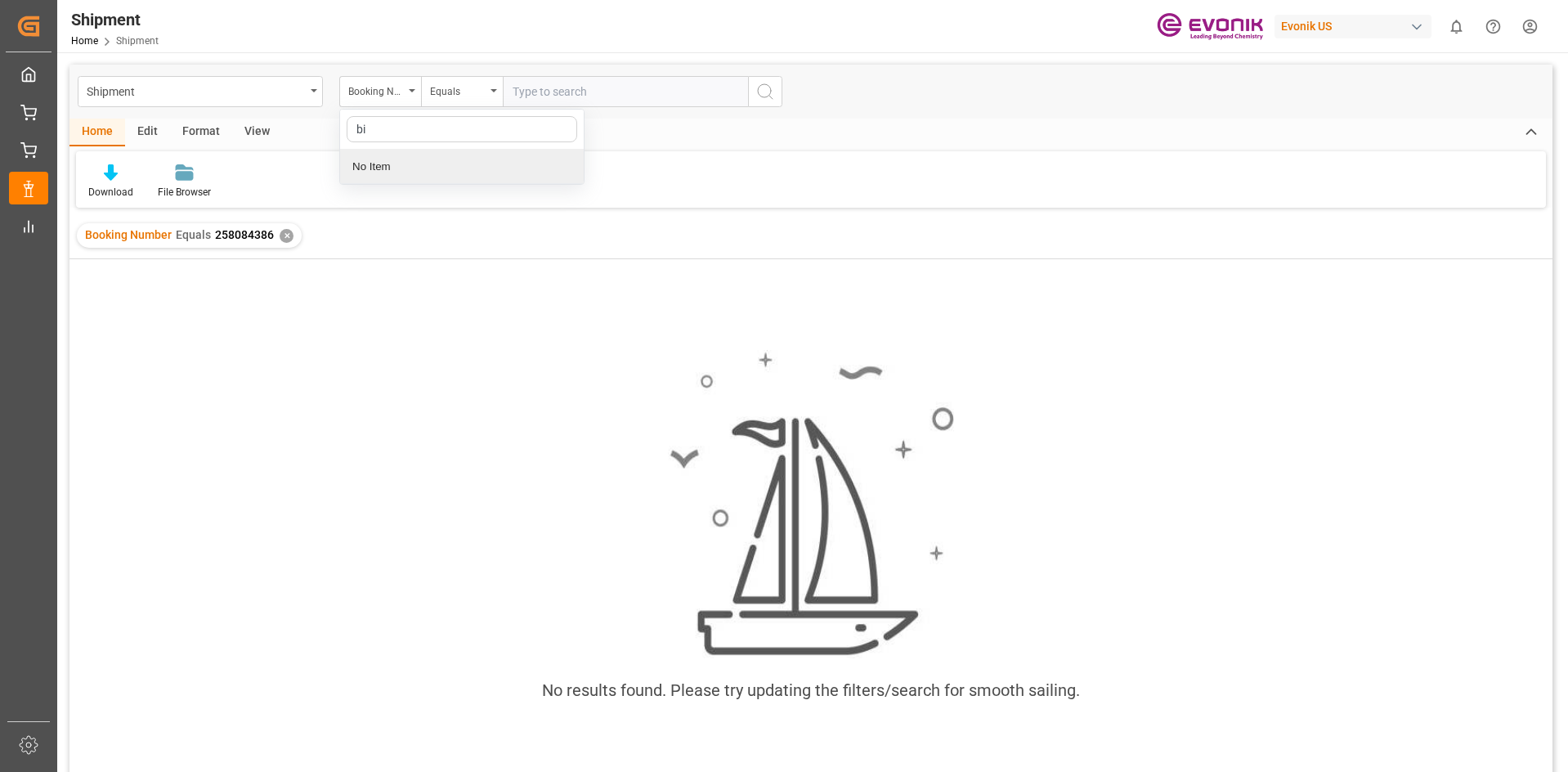
type input "b"
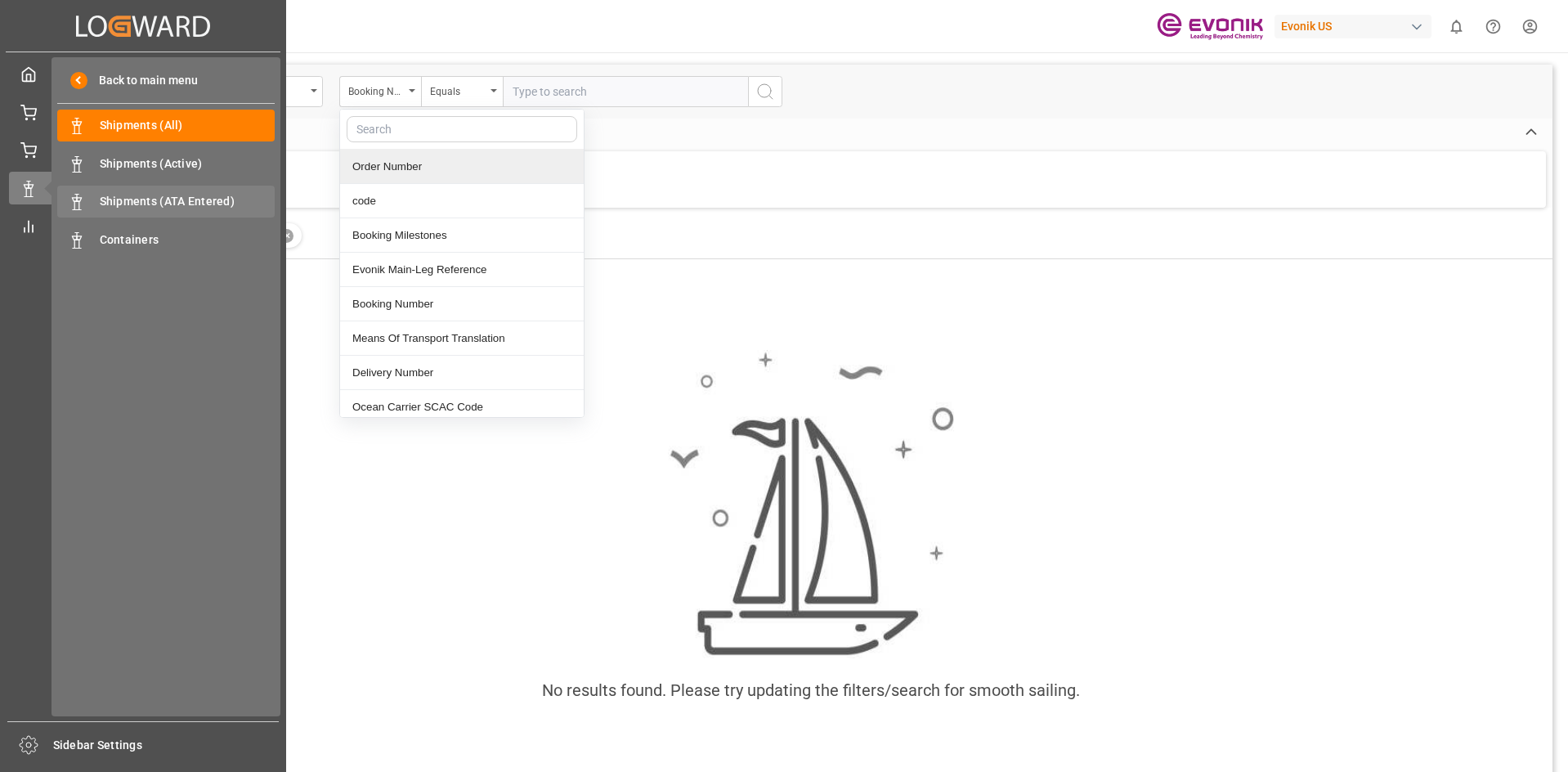
click at [138, 207] on span "Shipments (ATA Entered)" at bounding box center [188, 201] width 176 height 17
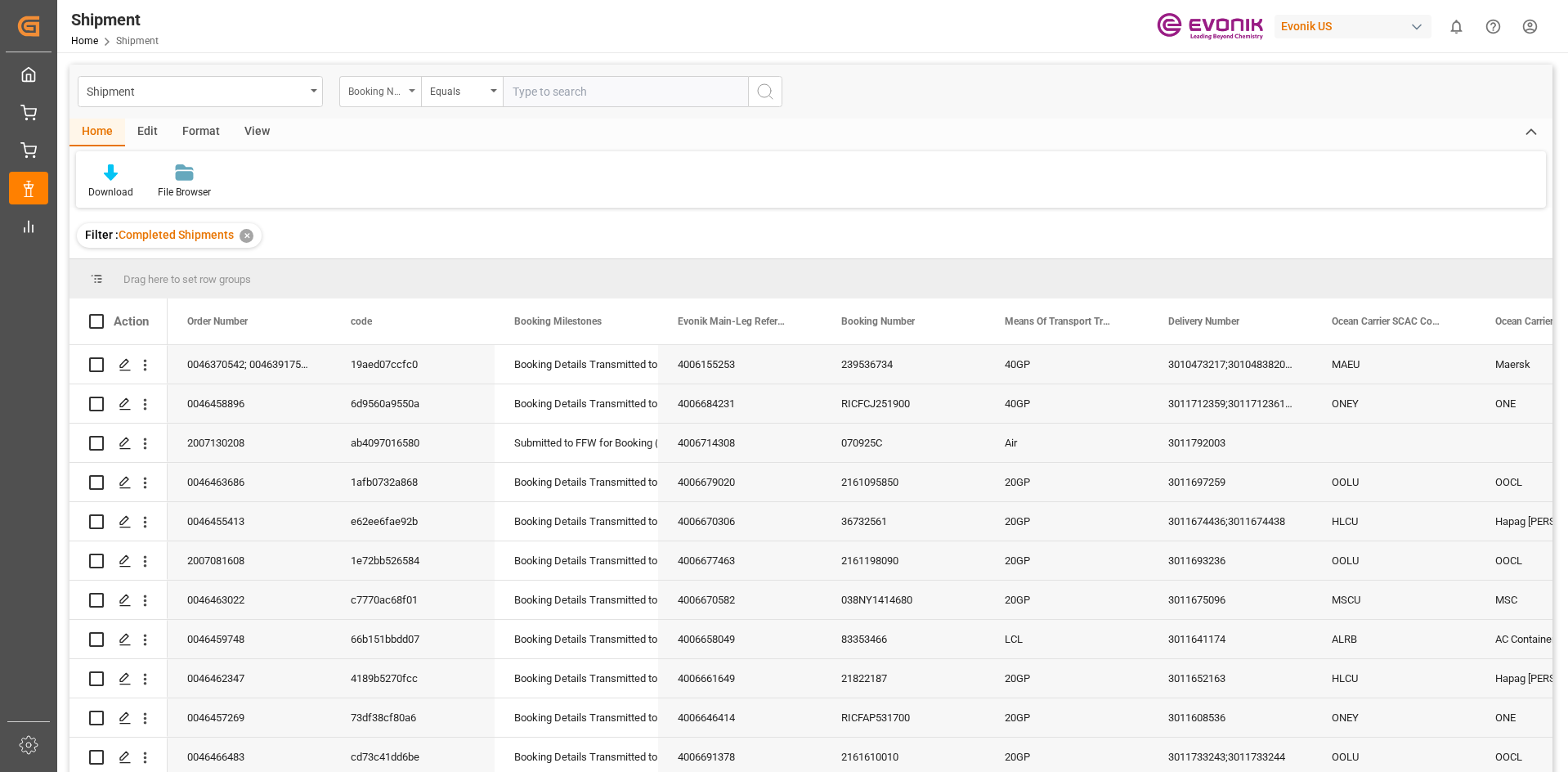
click at [411, 102] on div "Booking Number" at bounding box center [380, 91] width 82 height 31
type input "bill"
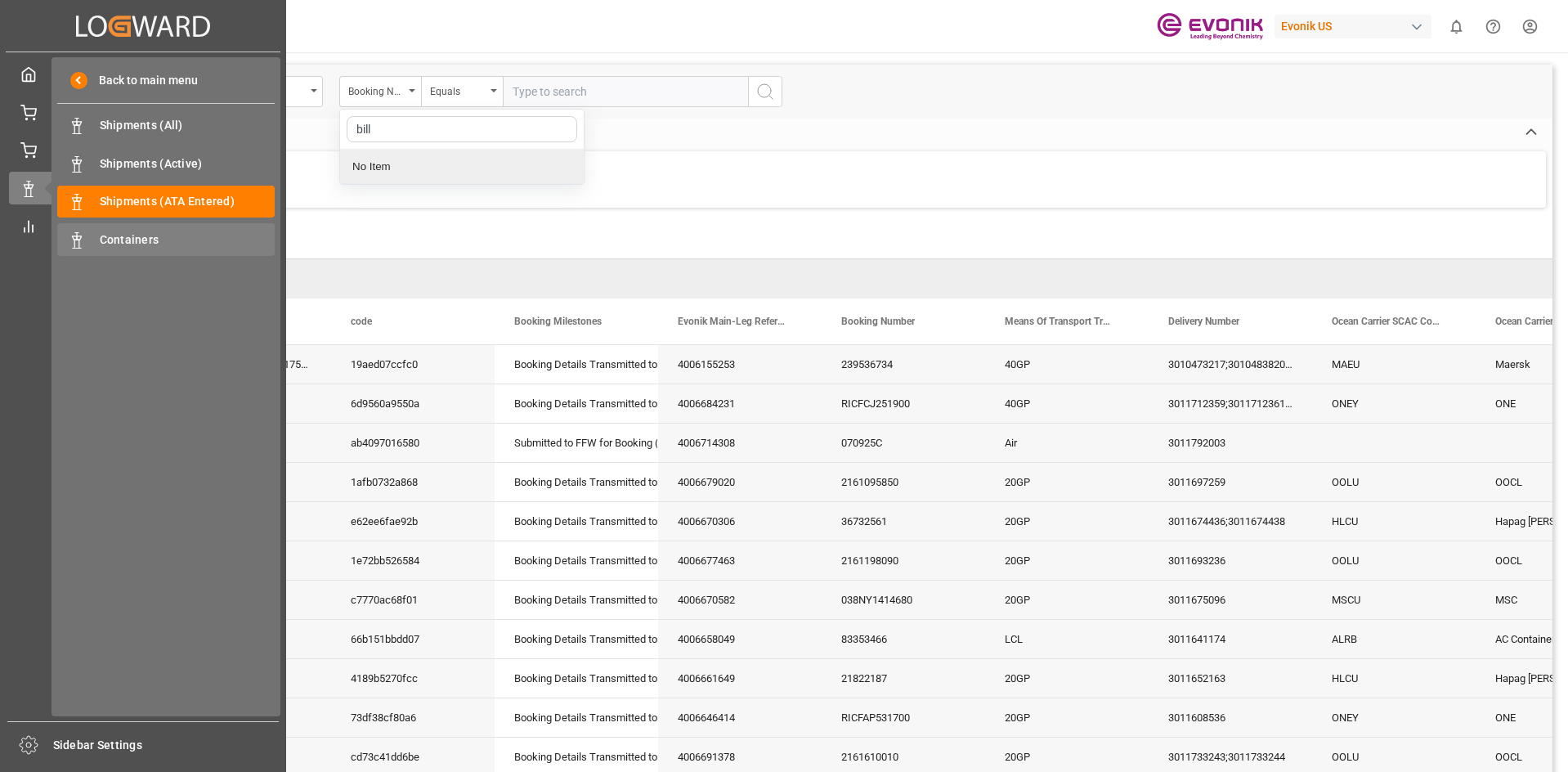
click at [143, 238] on span "Containers" at bounding box center [188, 240] width 176 height 17
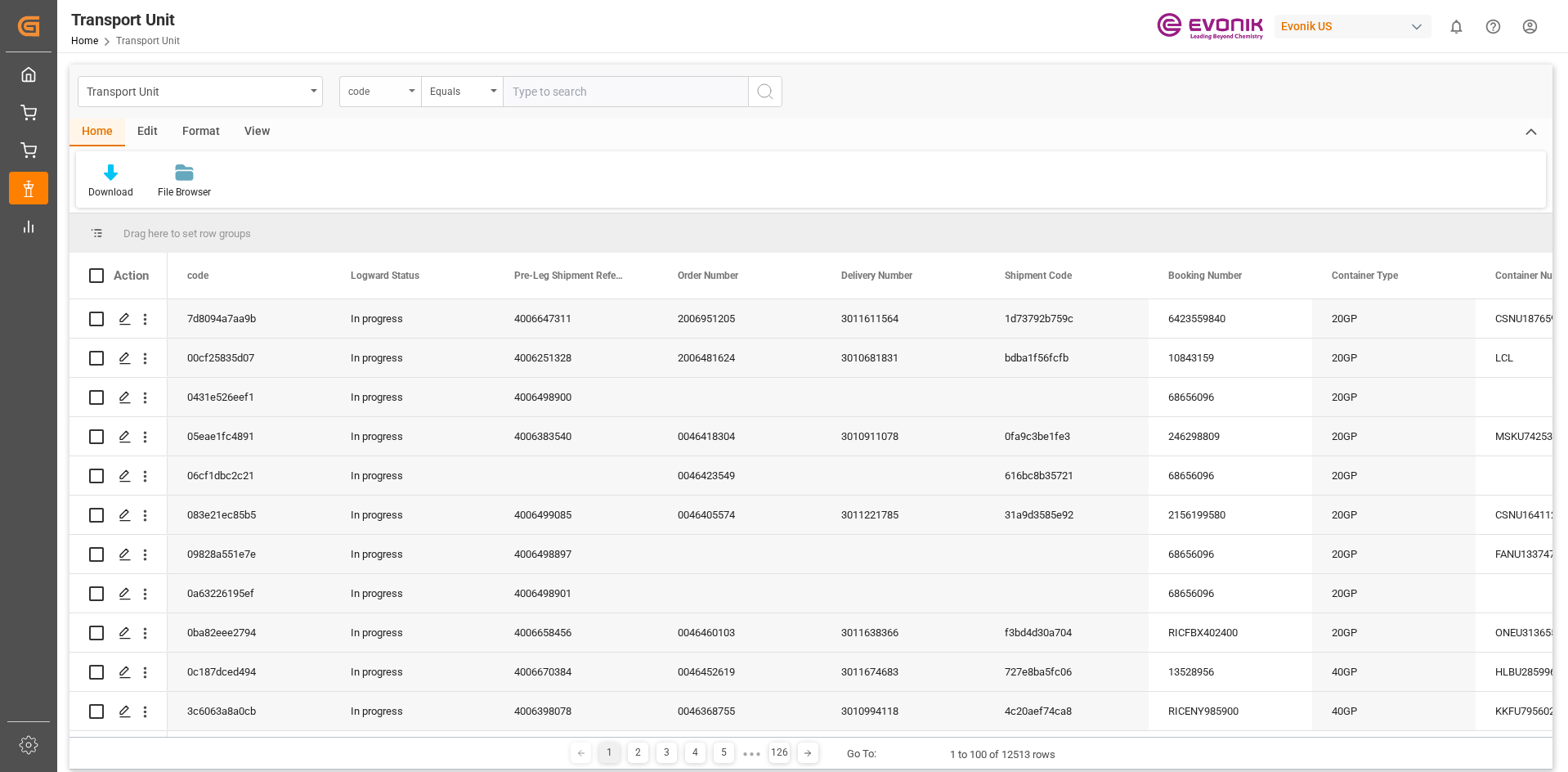
click at [408, 100] on div "code" at bounding box center [380, 91] width 82 height 31
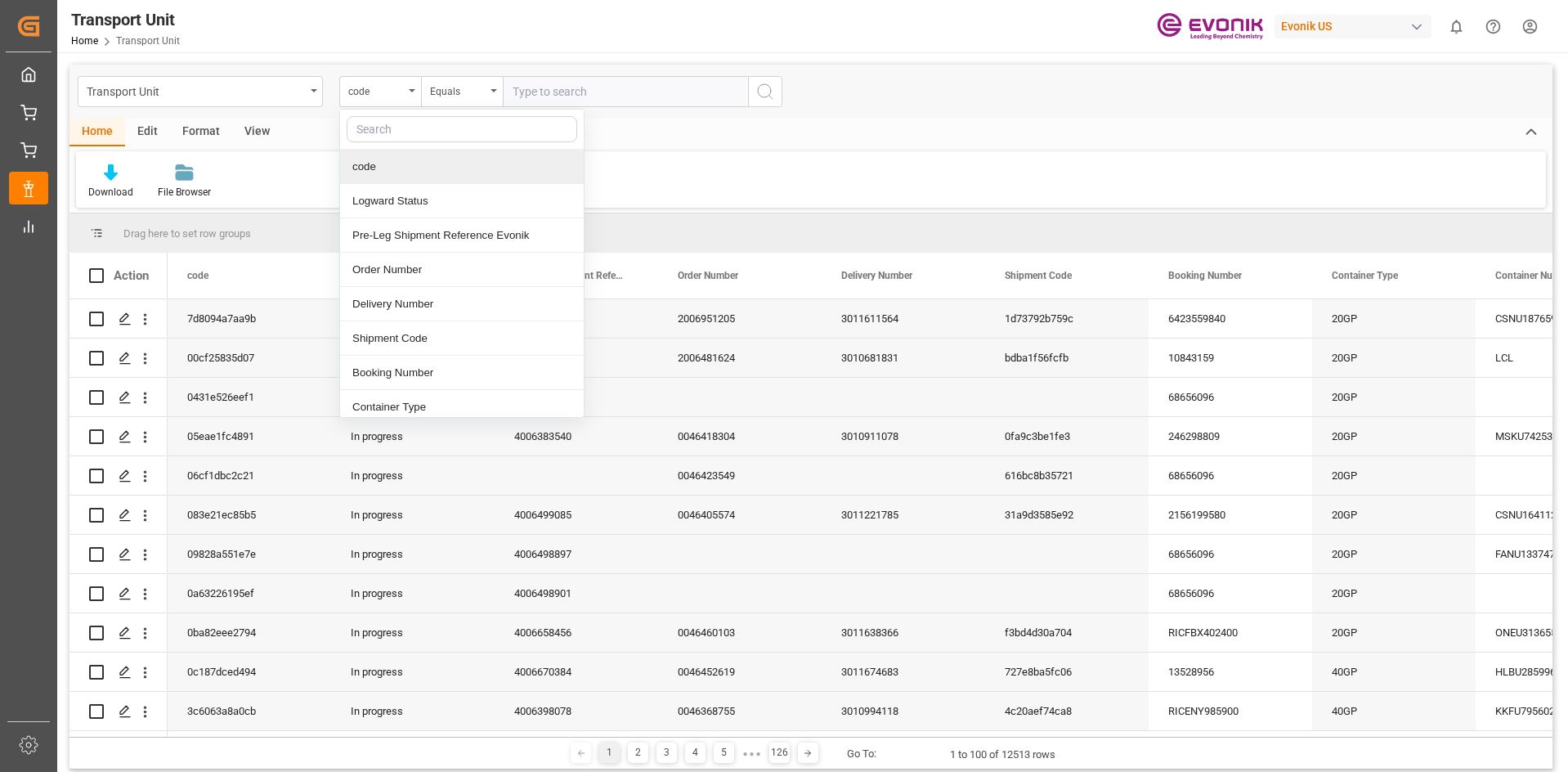
click at [437, 130] on input "text" at bounding box center [462, 129] width 230 height 26
type input "boo"
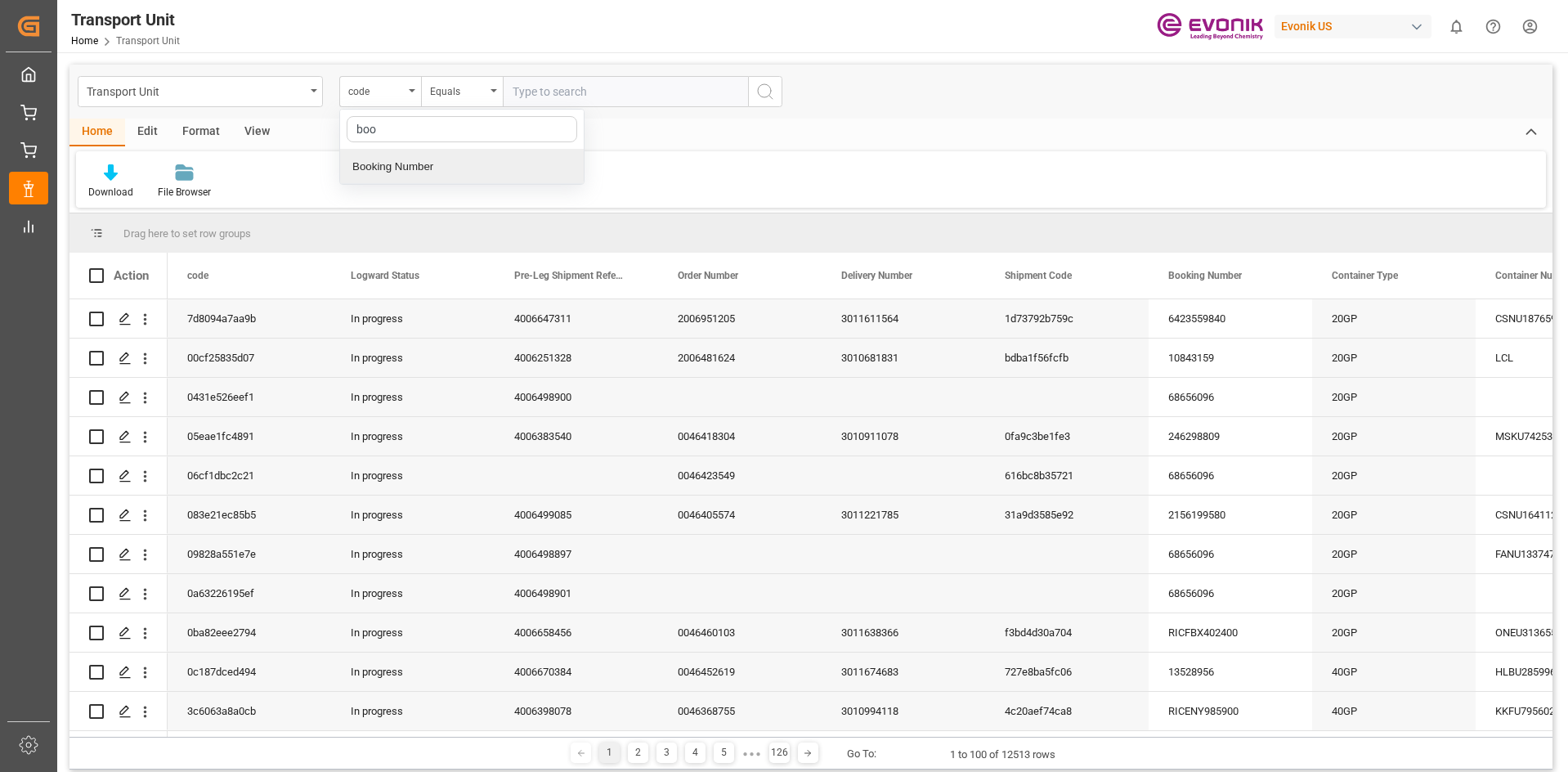
click at [423, 165] on div "Booking Number" at bounding box center [462, 166] width 244 height 34
click at [597, 95] on input "text" at bounding box center [626, 91] width 246 height 31
paste input "258084386"
type input "258084386"
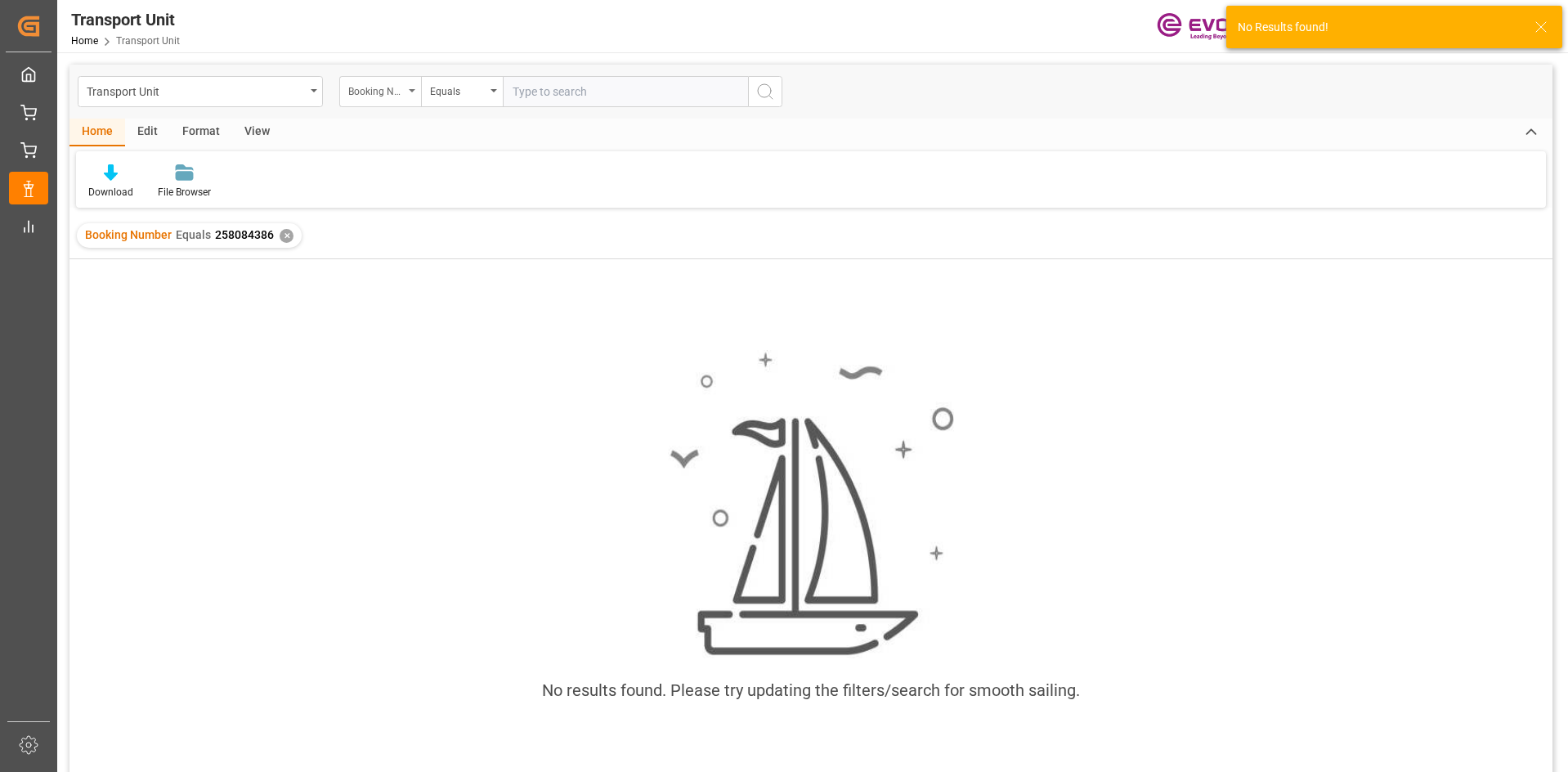
click at [416, 102] on div "Booking Number" at bounding box center [380, 91] width 82 height 31
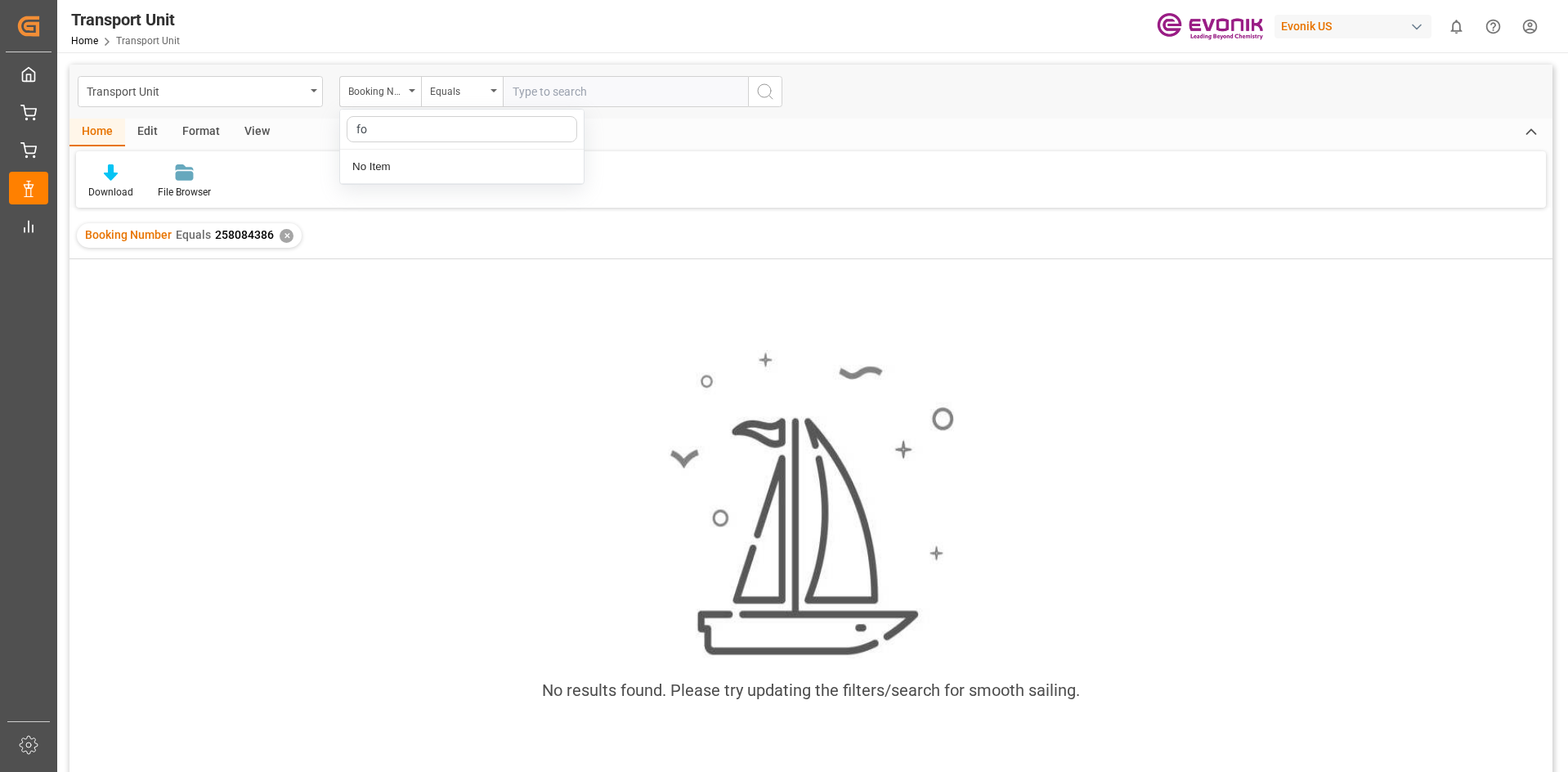
type input "f"
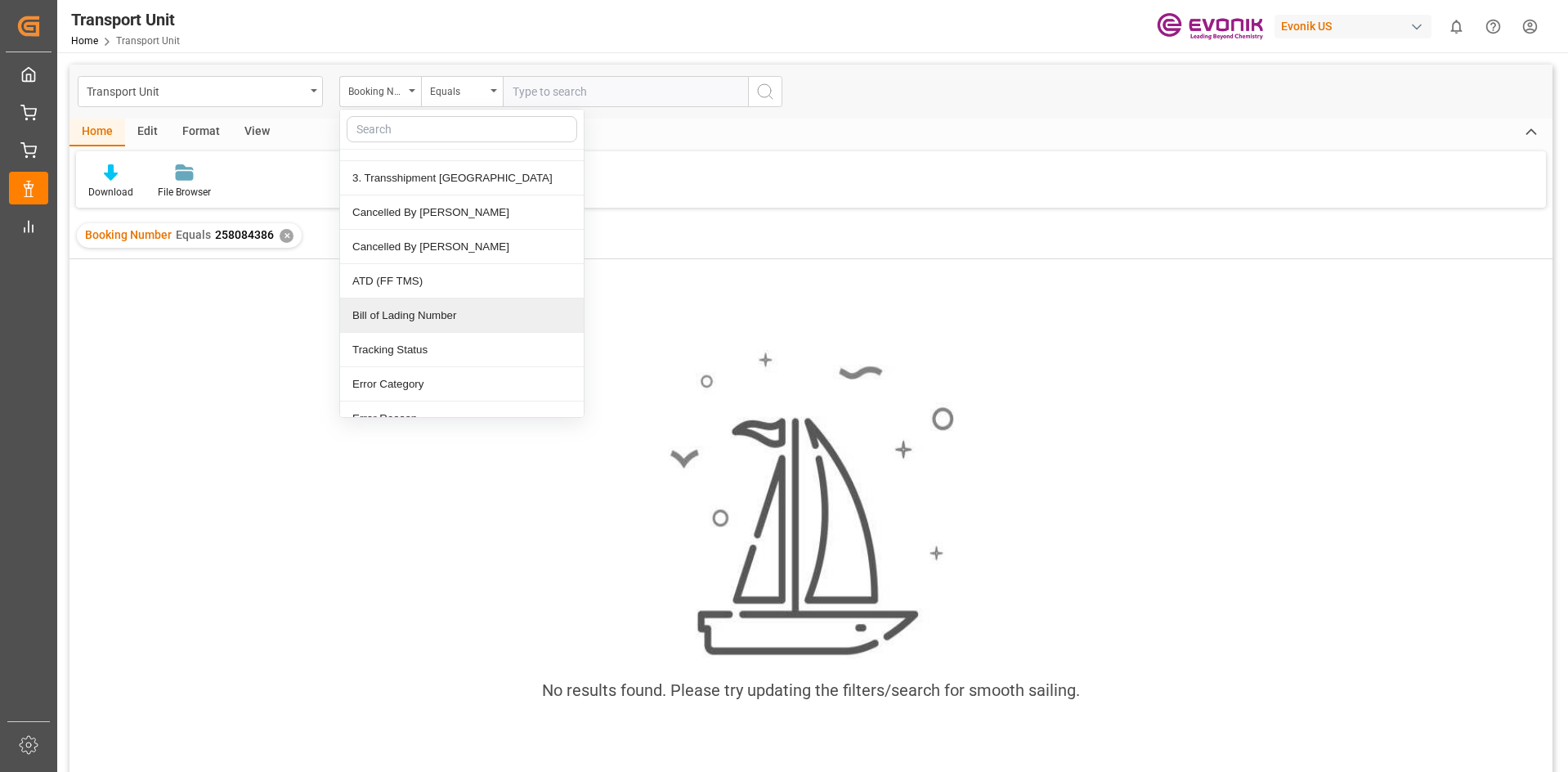
click at [441, 328] on div "Bill of Lading Number" at bounding box center [462, 316] width 244 height 34
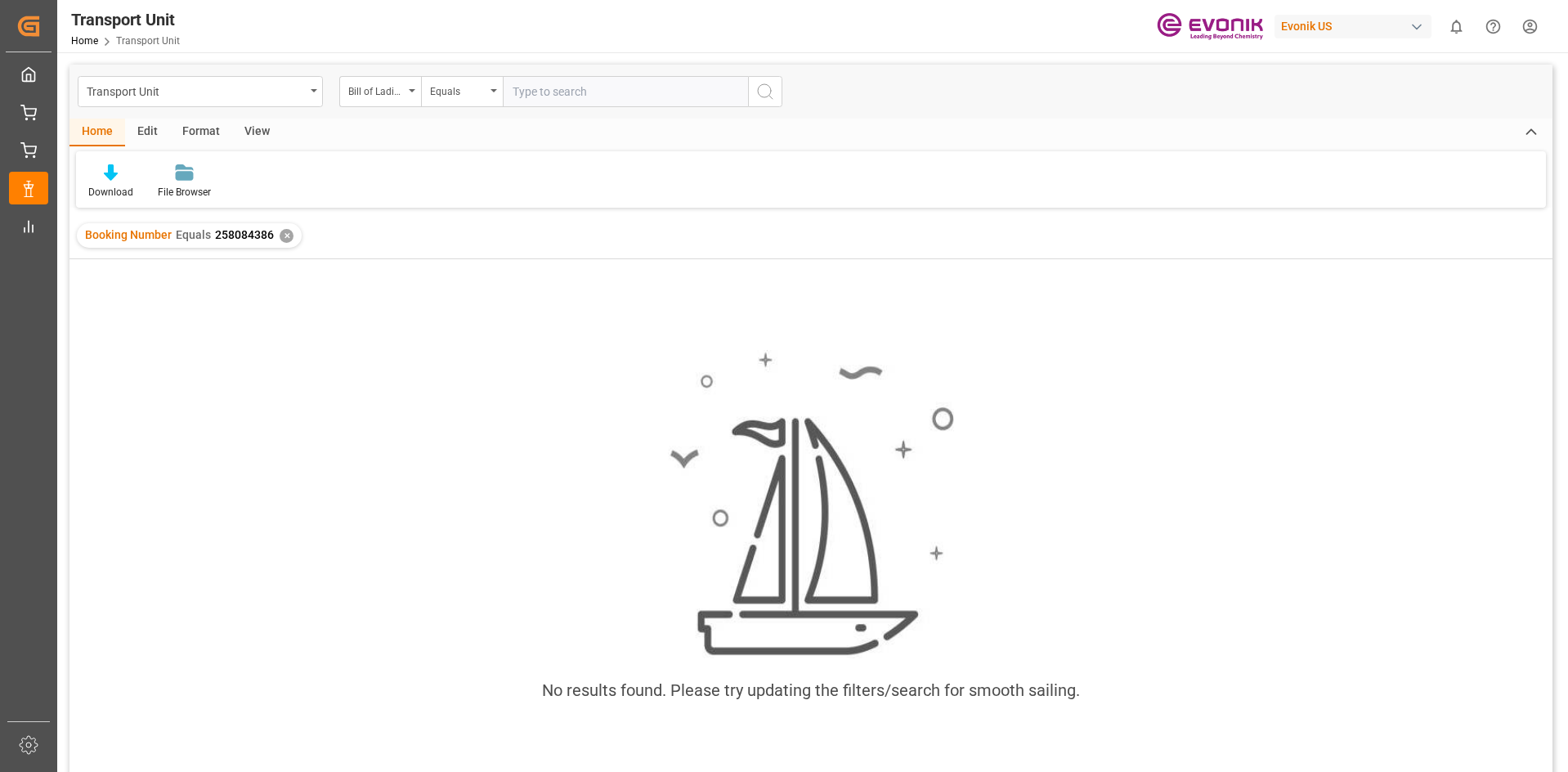
click at [680, 9] on div "Transport Unit Home Transport Unit Evonik US 0 Notifications Only show unread A…" at bounding box center [807, 26] width 1523 height 52
